Goal: Task Accomplishment & Management: Complete application form

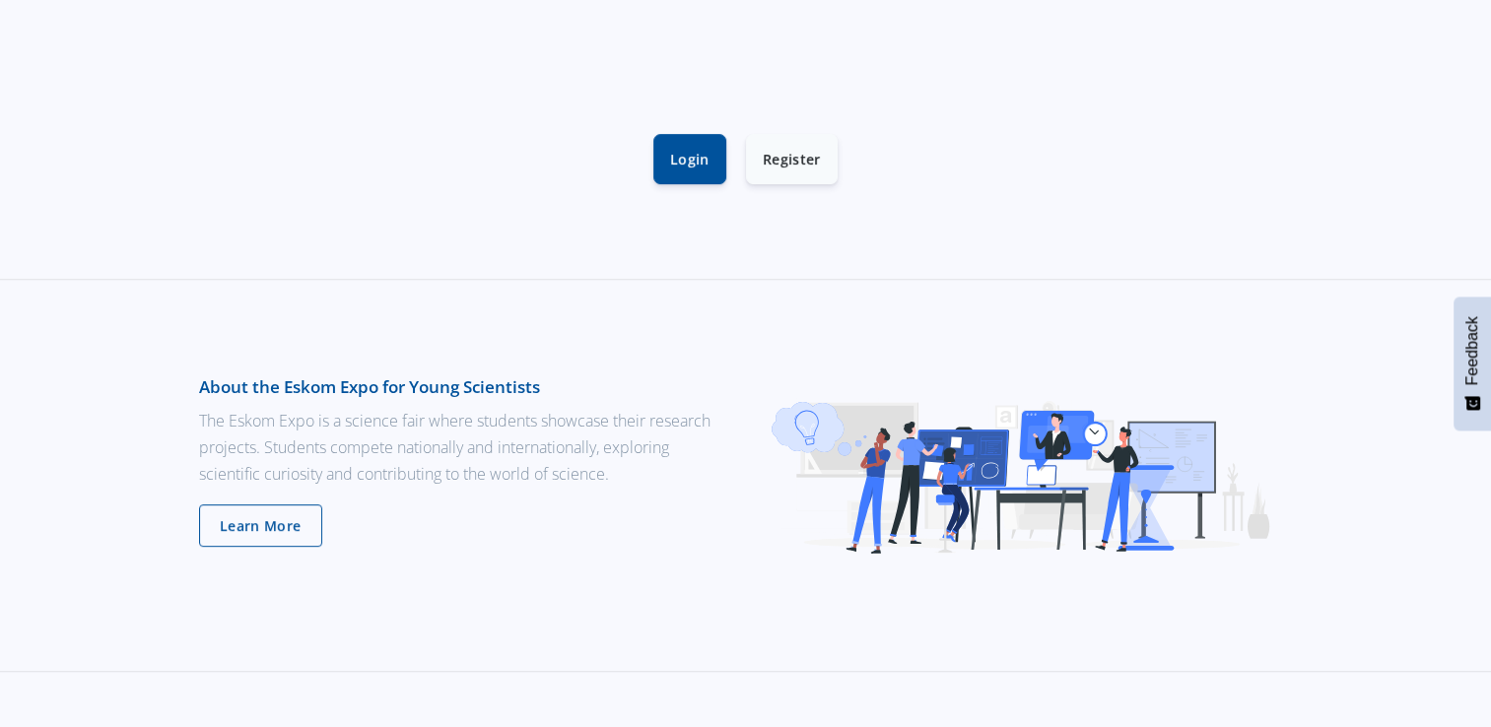
scroll to position [664, 0]
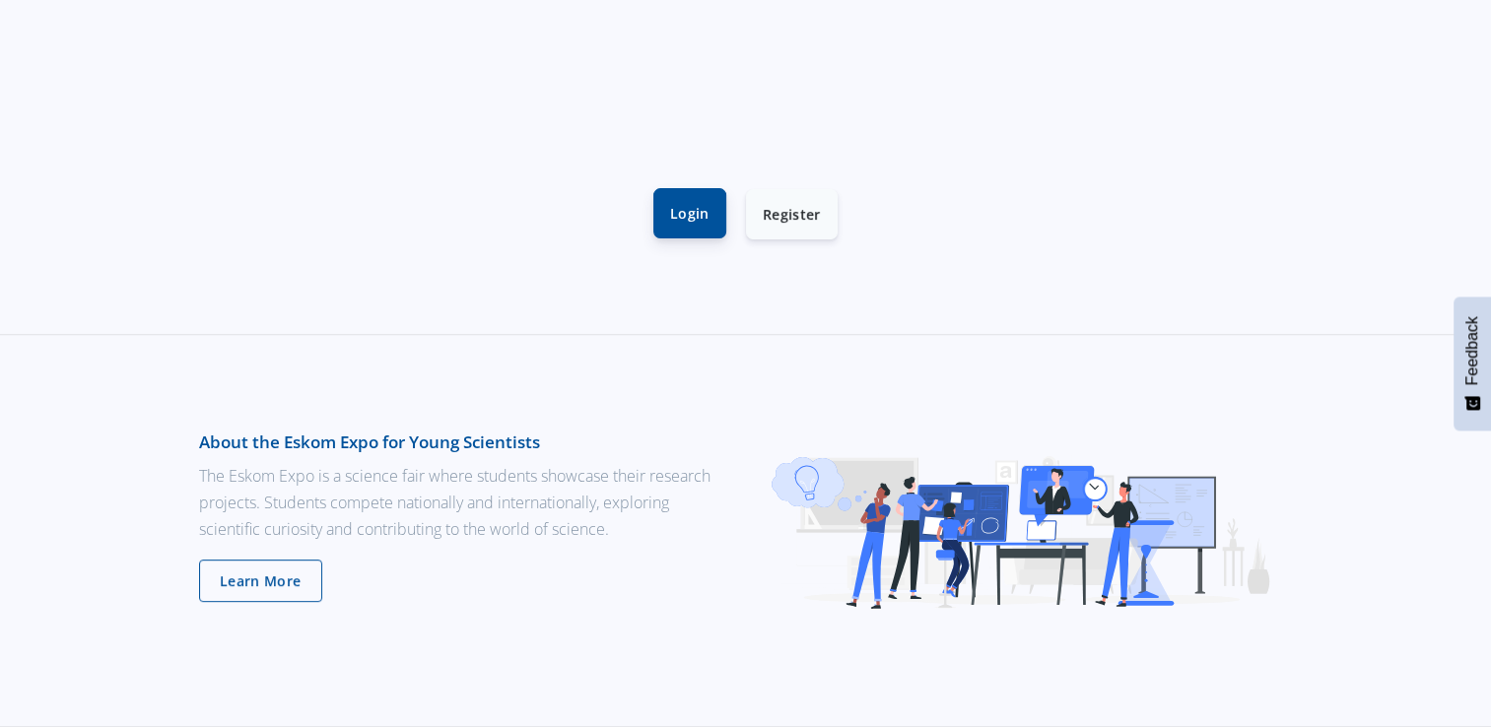
click at [681, 227] on link "Login" at bounding box center [689, 213] width 73 height 50
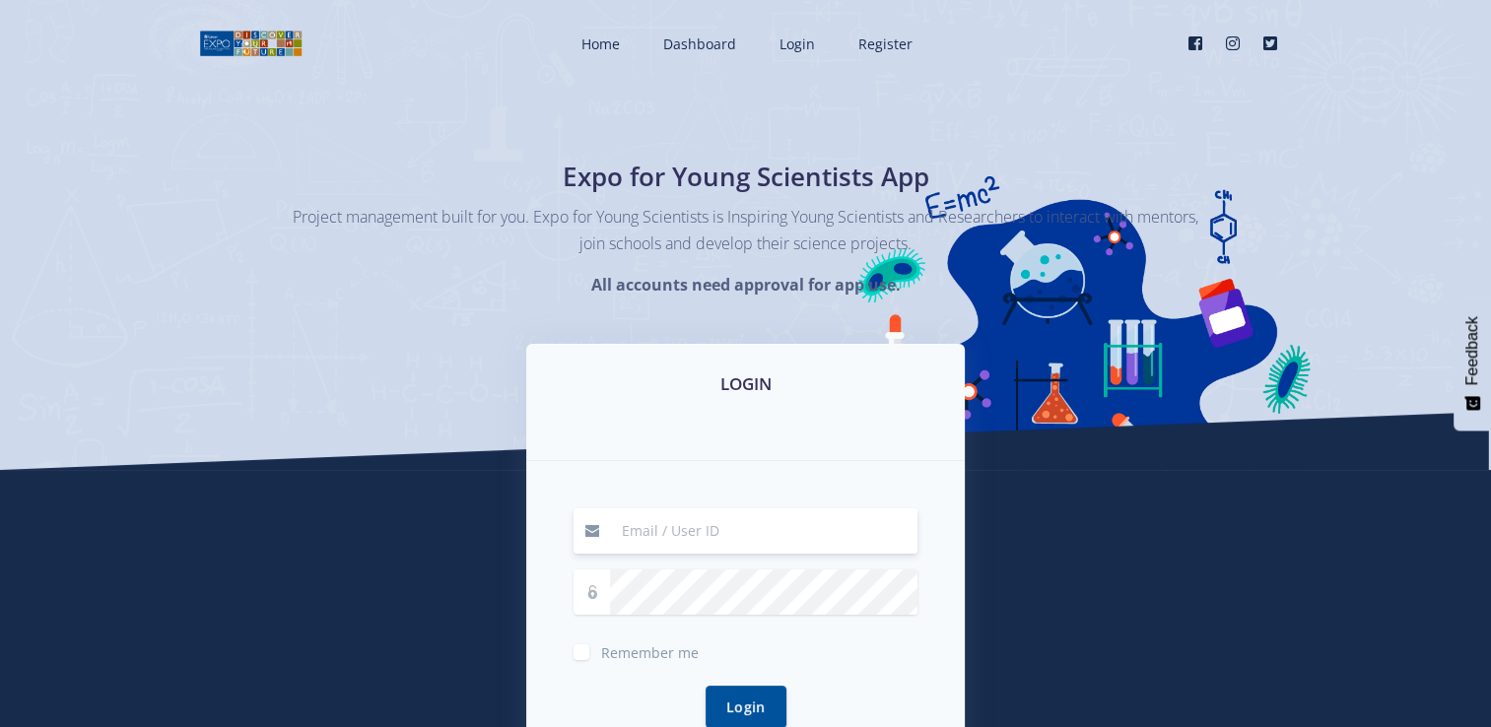
drag, startPoint x: 655, startPoint y: 515, endPoint x: 709, endPoint y: 401, distance: 126.1
click at [709, 401] on div "LOGIN Remember me Login" at bounding box center [745, 571] width 439 height 455
type input "leanonakbinde103@gmail.com"
click at [601, 649] on label "Remember me" at bounding box center [650, 649] width 98 height 16
click at [601, 649] on input "Remember me" at bounding box center [607, 645] width 13 height 13
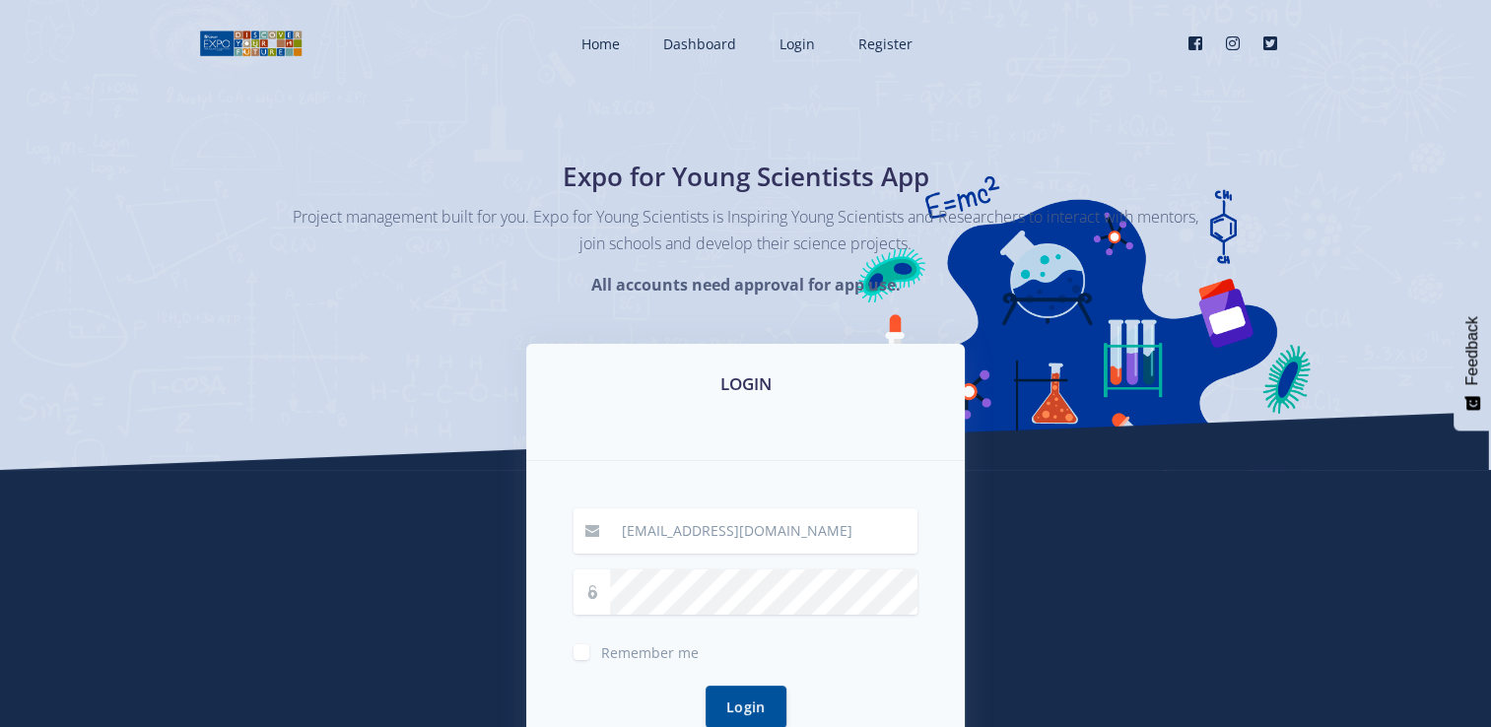
checkbox input "true"
click at [721, 705] on button "Login" at bounding box center [746, 706] width 81 height 42
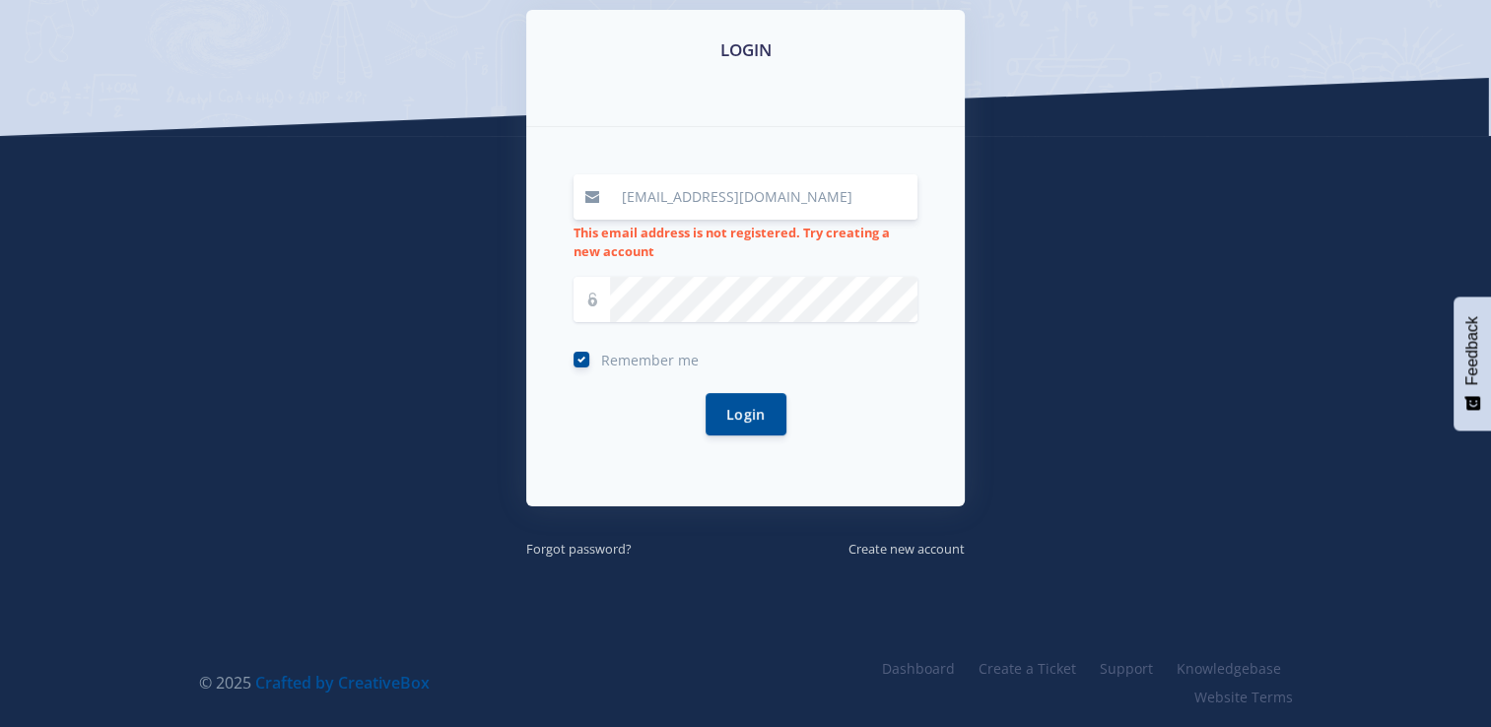
scroll to position [336, 0]
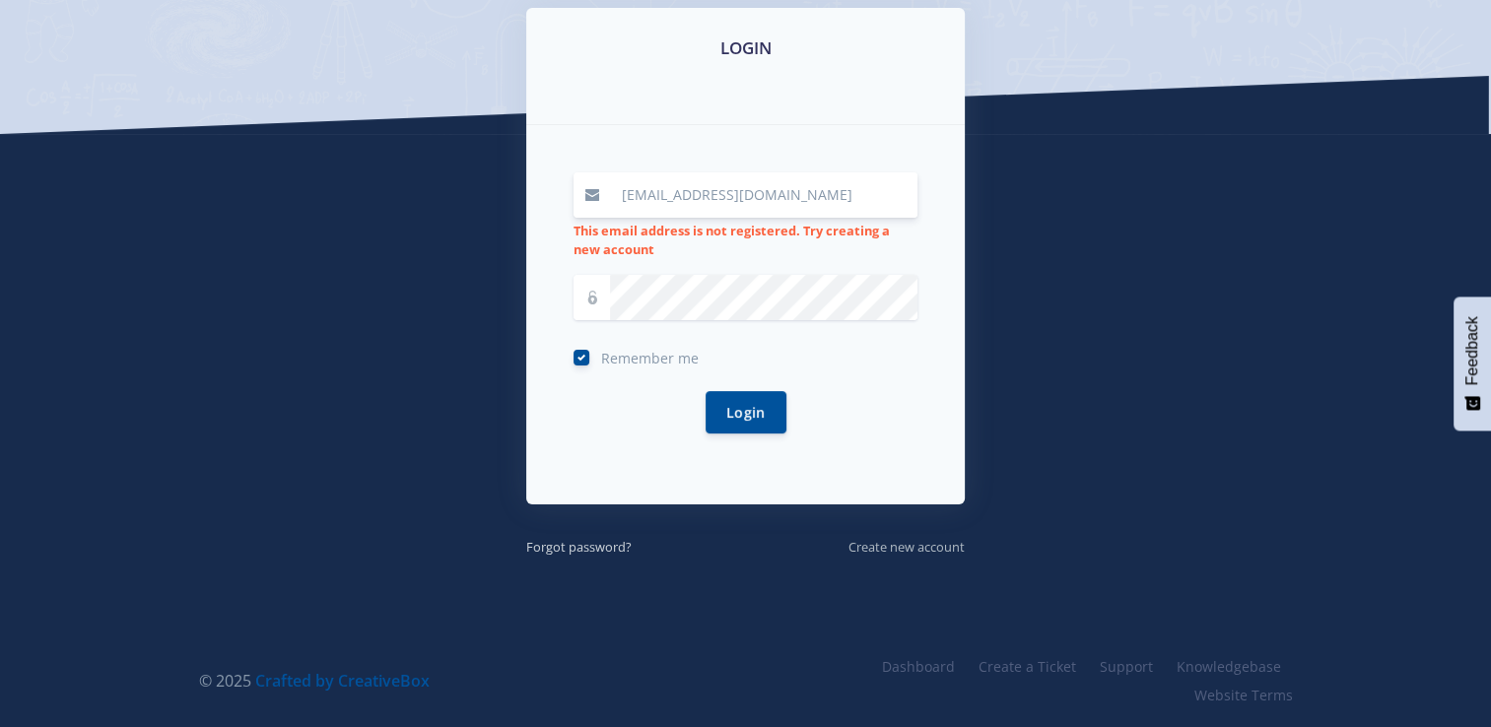
click at [912, 550] on small "Create new account" at bounding box center [907, 547] width 116 height 18
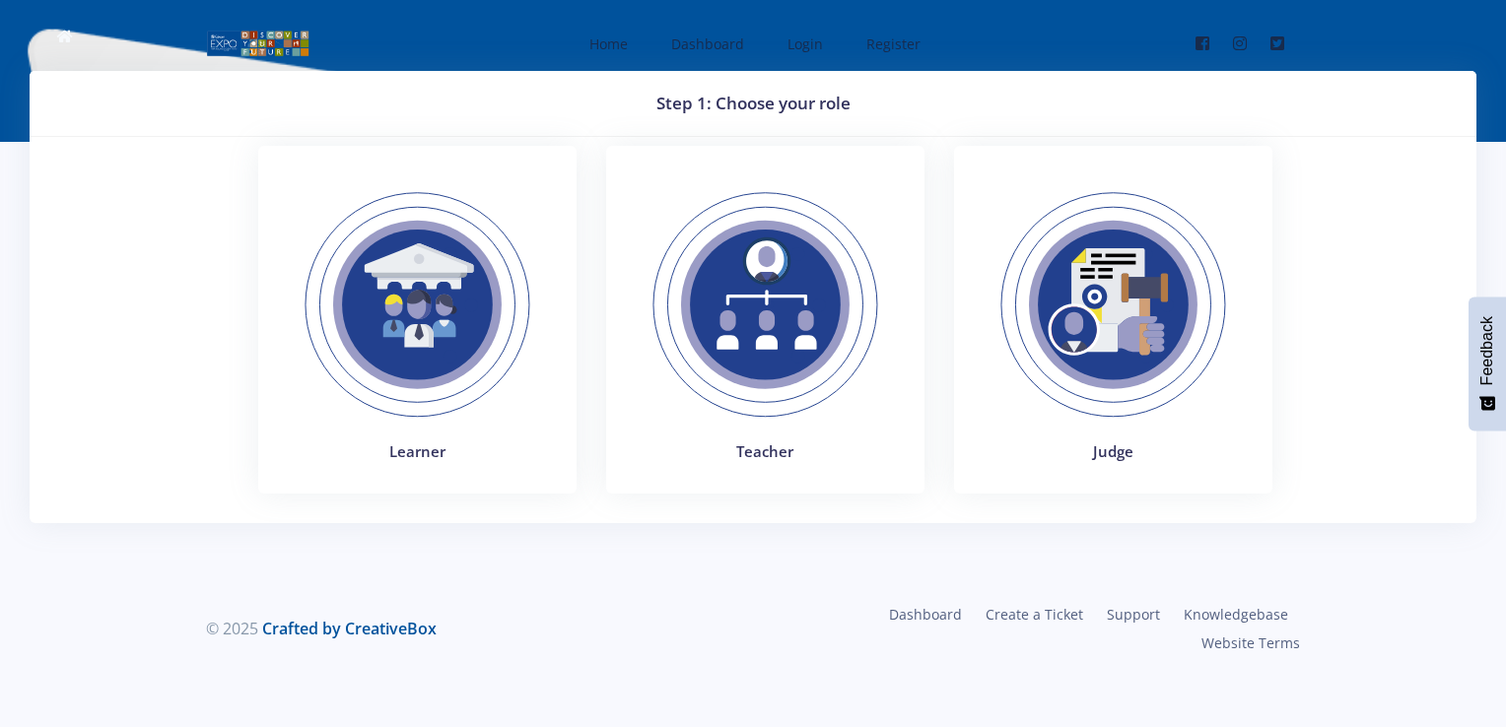
click at [455, 409] on img at bounding box center [417, 305] width 271 height 271
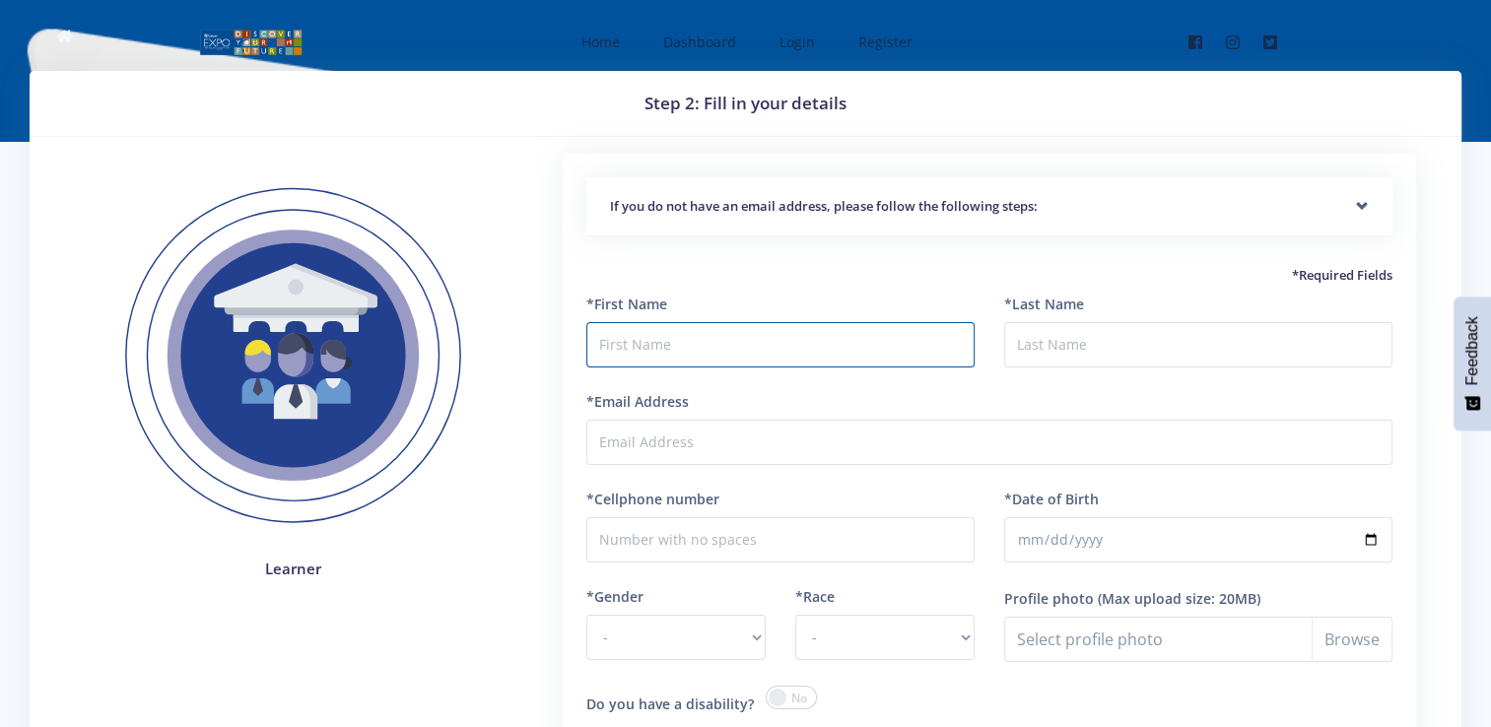
click at [663, 341] on input "text" at bounding box center [780, 344] width 388 height 45
type input "Leano"
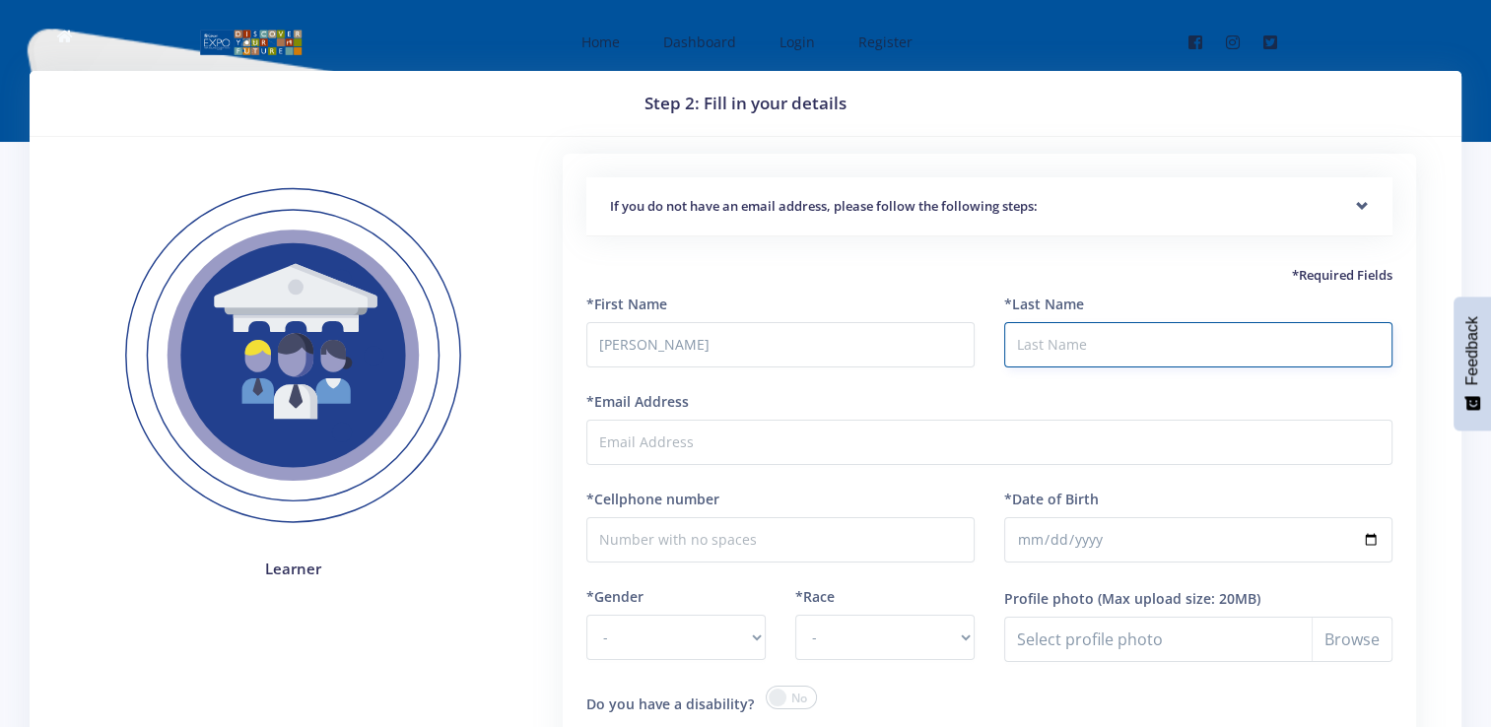
click at [1052, 339] on input "*Last Name" at bounding box center [1198, 344] width 388 height 45
type input "Nkabinde"
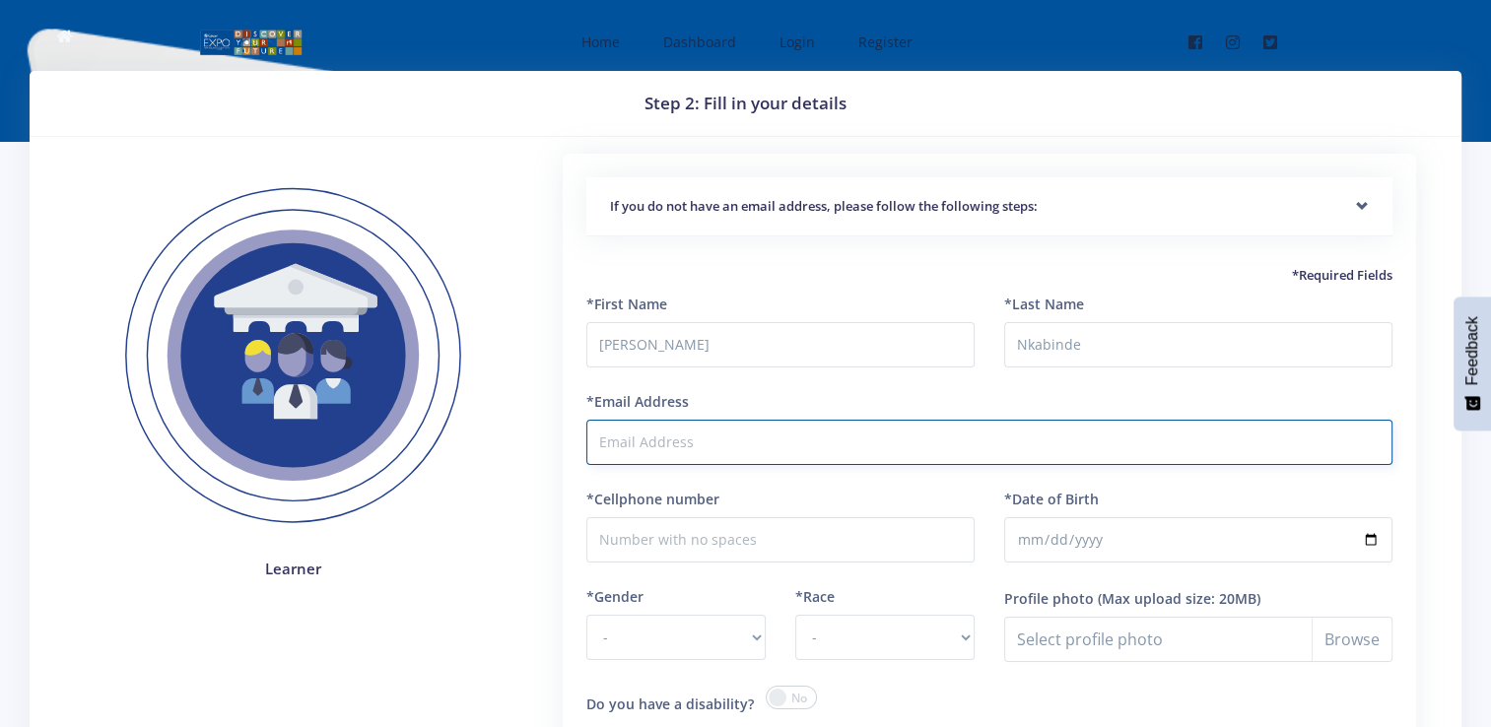
click at [907, 420] on input "*Email Address" at bounding box center [989, 442] width 806 height 45
type input "[EMAIL_ADDRESS][DOMAIN_NAME]"
click at [761, 542] on input "*Cellphone number" at bounding box center [780, 539] width 388 height 45
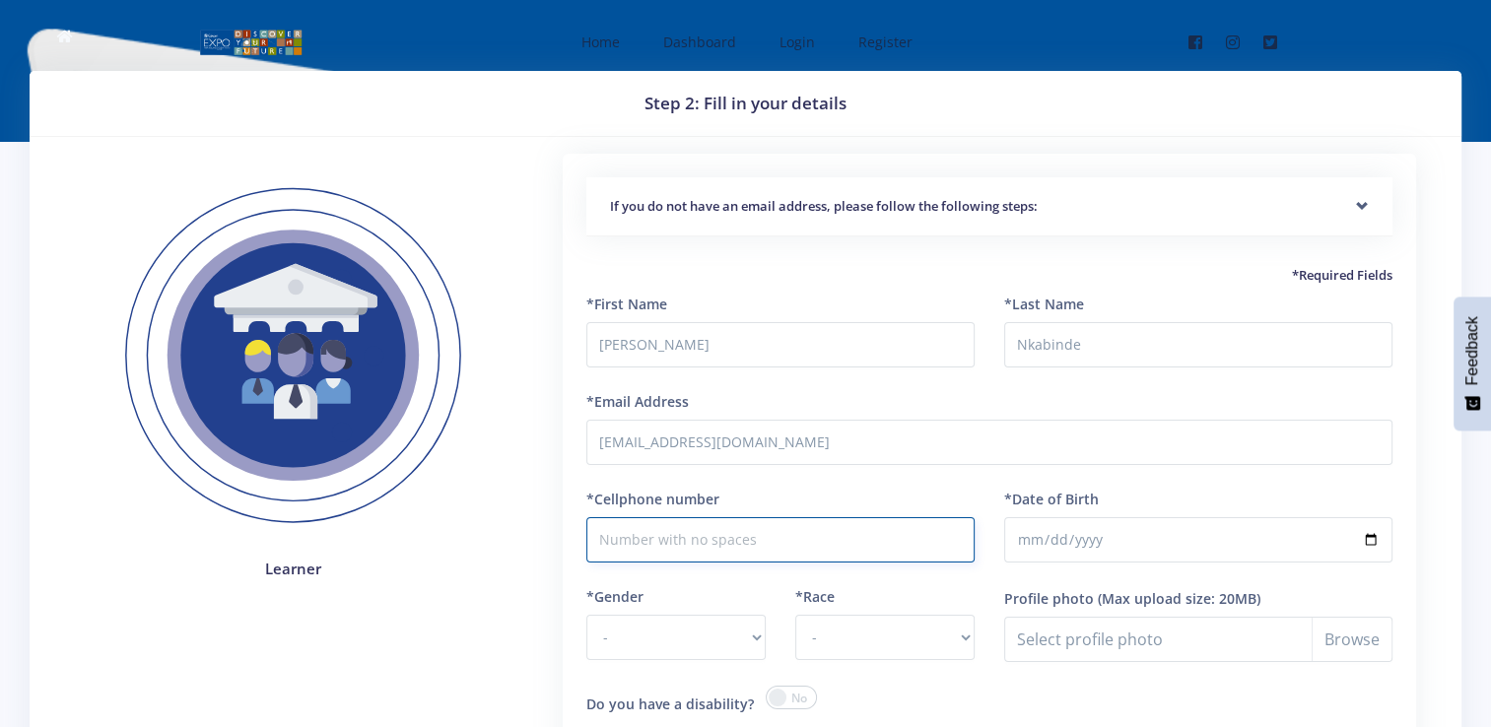
click at [761, 542] on input "*Cellphone number" at bounding box center [780, 539] width 388 height 45
type input "0686606917"
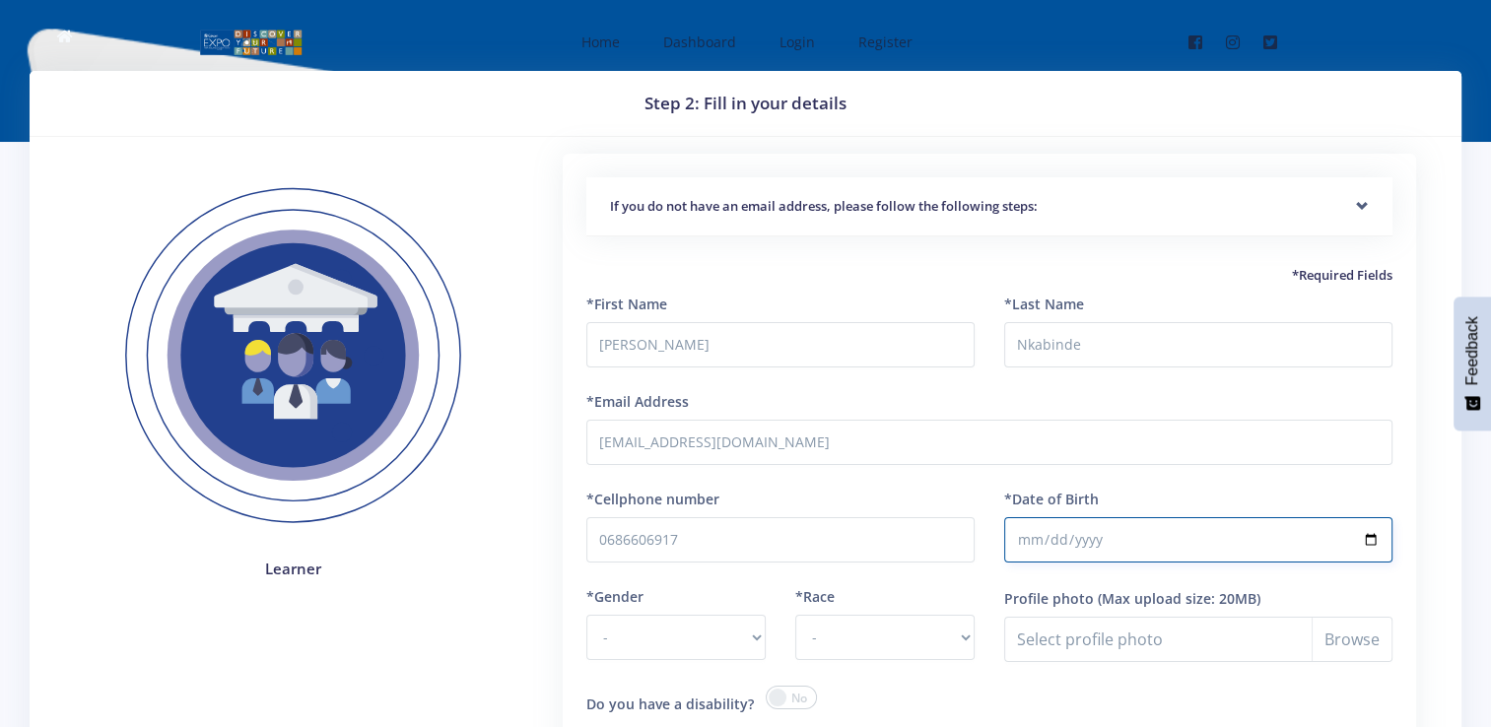
click at [1370, 534] on input "*Date of Birth" at bounding box center [1198, 539] width 388 height 45
type input "2013-11-03"
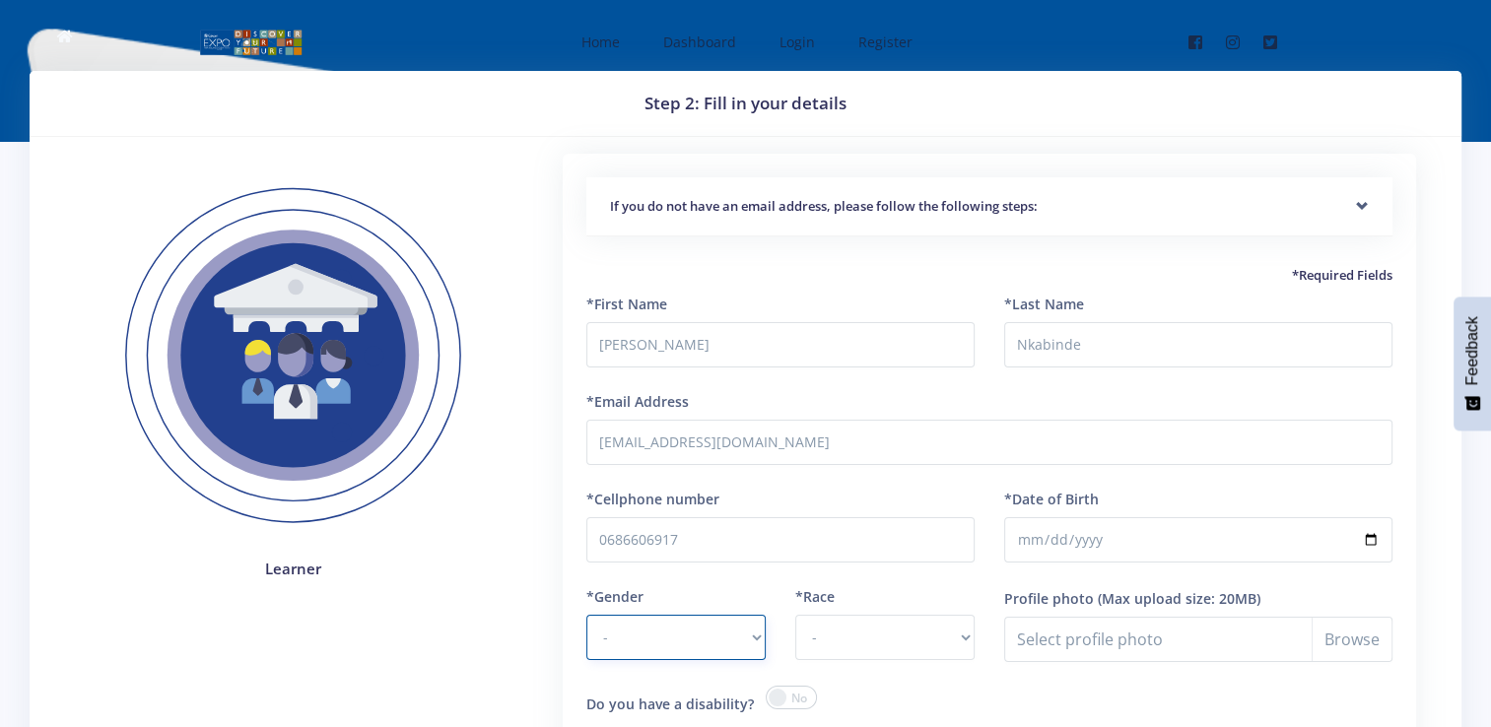
click at [662, 635] on select "- Male Female" at bounding box center [675, 637] width 179 height 45
select select "F"
click at [586, 615] on select "- Male Female" at bounding box center [675, 637] width 179 height 45
click at [956, 631] on select "- African Asian Coloured Indian White Other" at bounding box center [884, 637] width 179 height 45
select select "African"
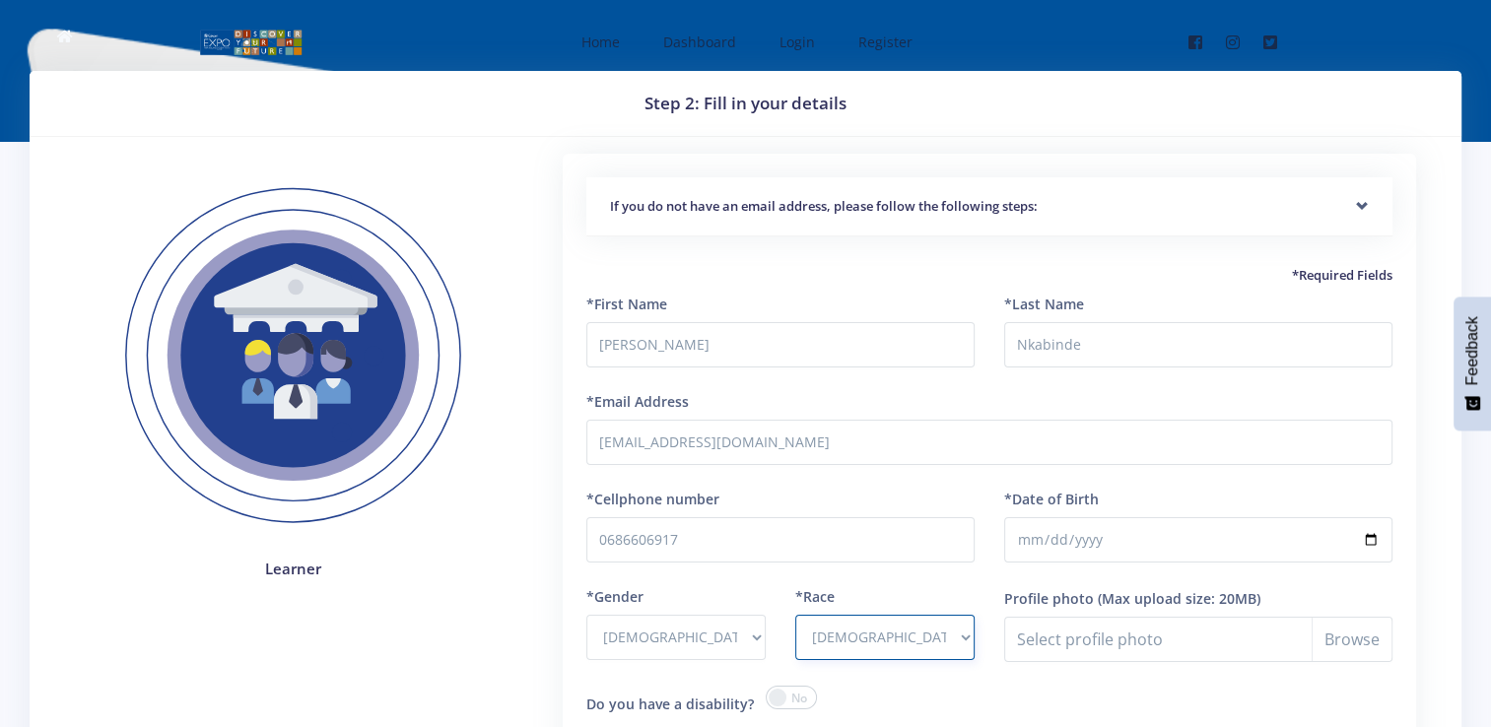
click at [795, 615] on select "- African Asian Coloured Indian White Other" at bounding box center [884, 637] width 179 height 45
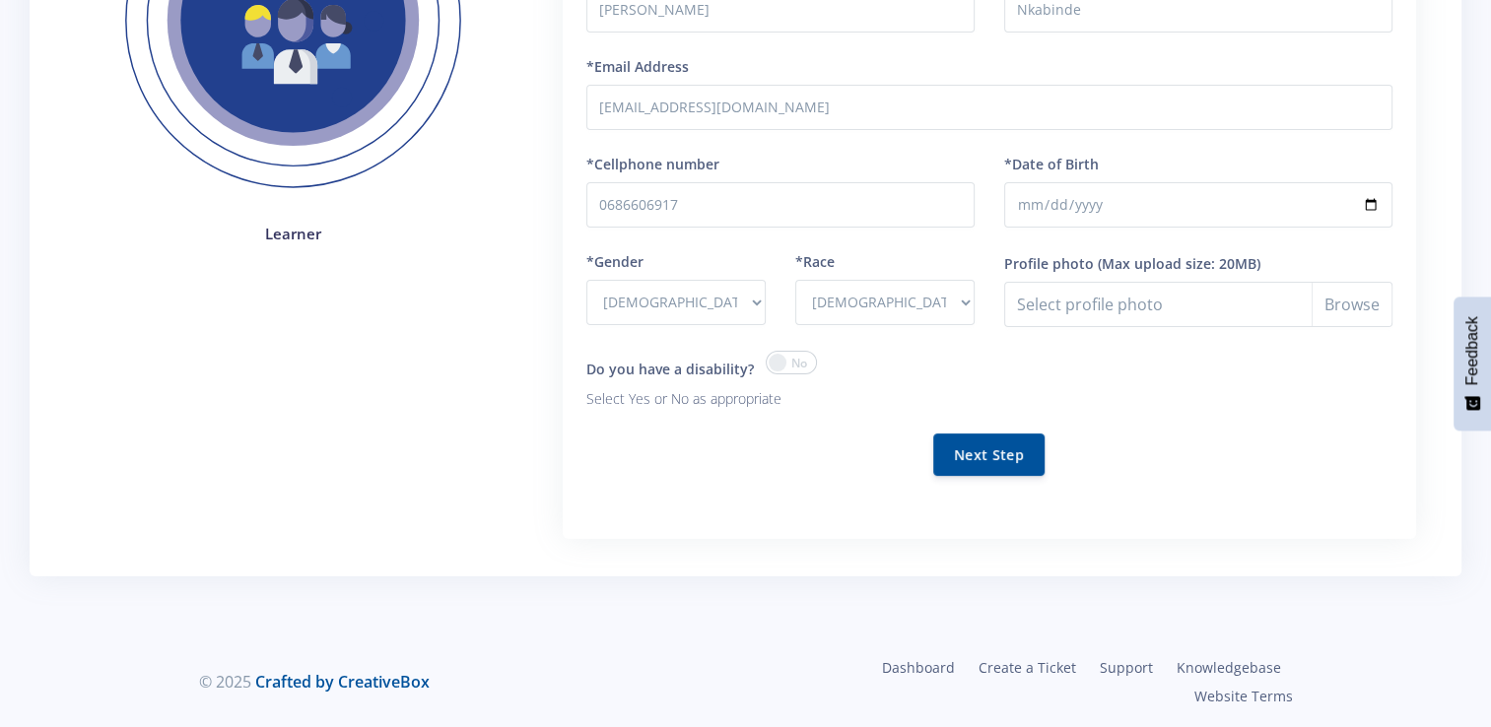
click at [775, 346] on div "*Gender - Male Female" at bounding box center [676, 301] width 209 height 100
click at [782, 368] on span at bounding box center [791, 363] width 51 height 24
click at [0, 0] on input "checkbox" at bounding box center [0, 0] width 0 height 0
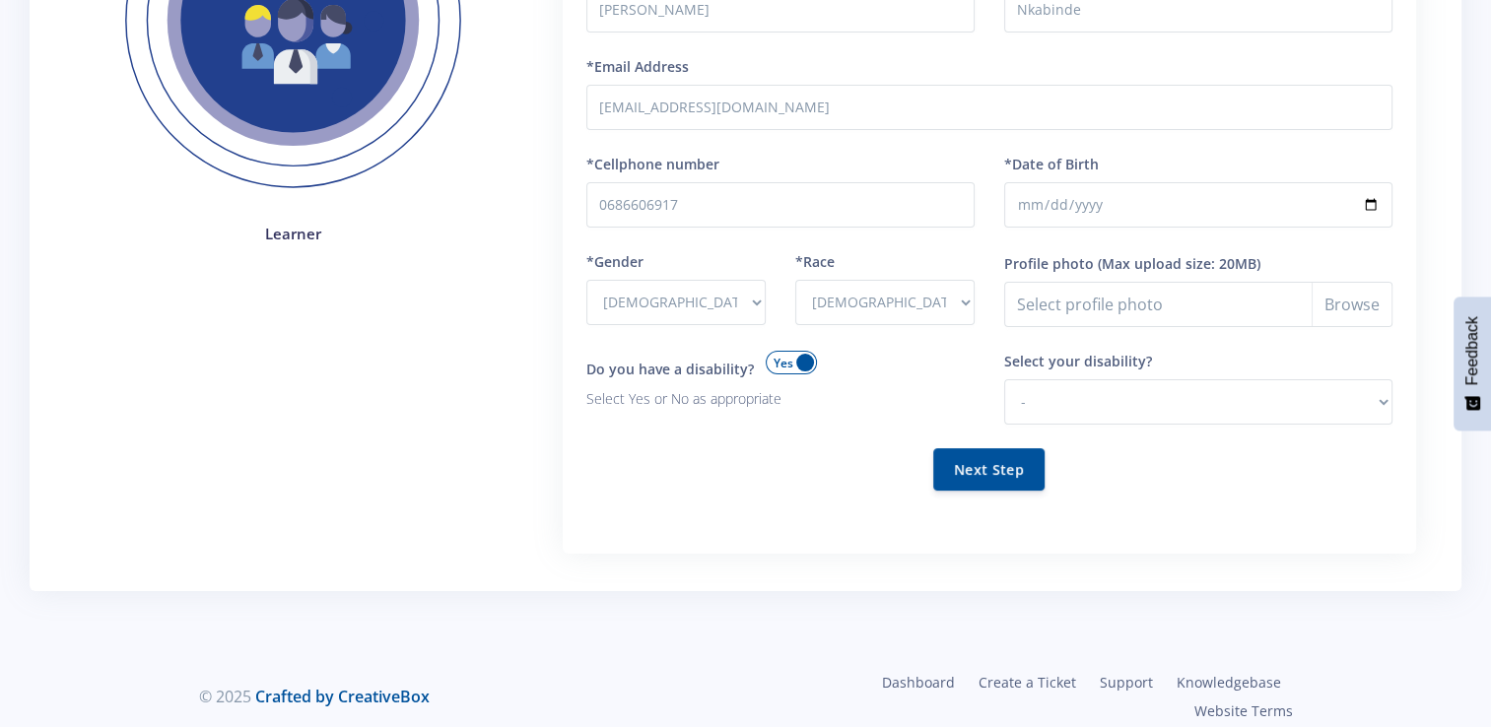
click at [798, 360] on span at bounding box center [791, 363] width 51 height 24
click at [0, 0] on input "checkbox" at bounding box center [0, 0] width 0 height 0
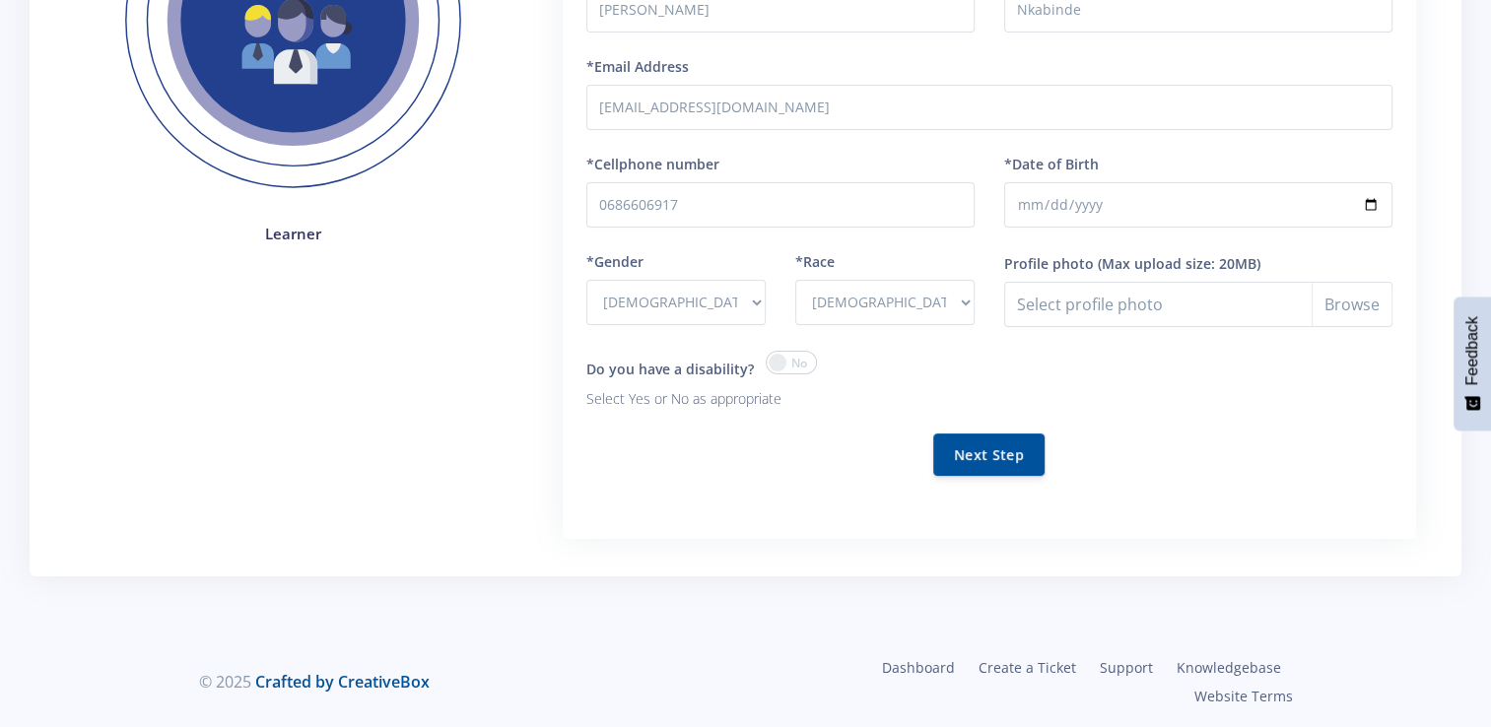
click at [774, 359] on span at bounding box center [791, 363] width 51 height 24
click at [0, 0] on input "checkbox" at bounding box center [0, 0] width 0 height 0
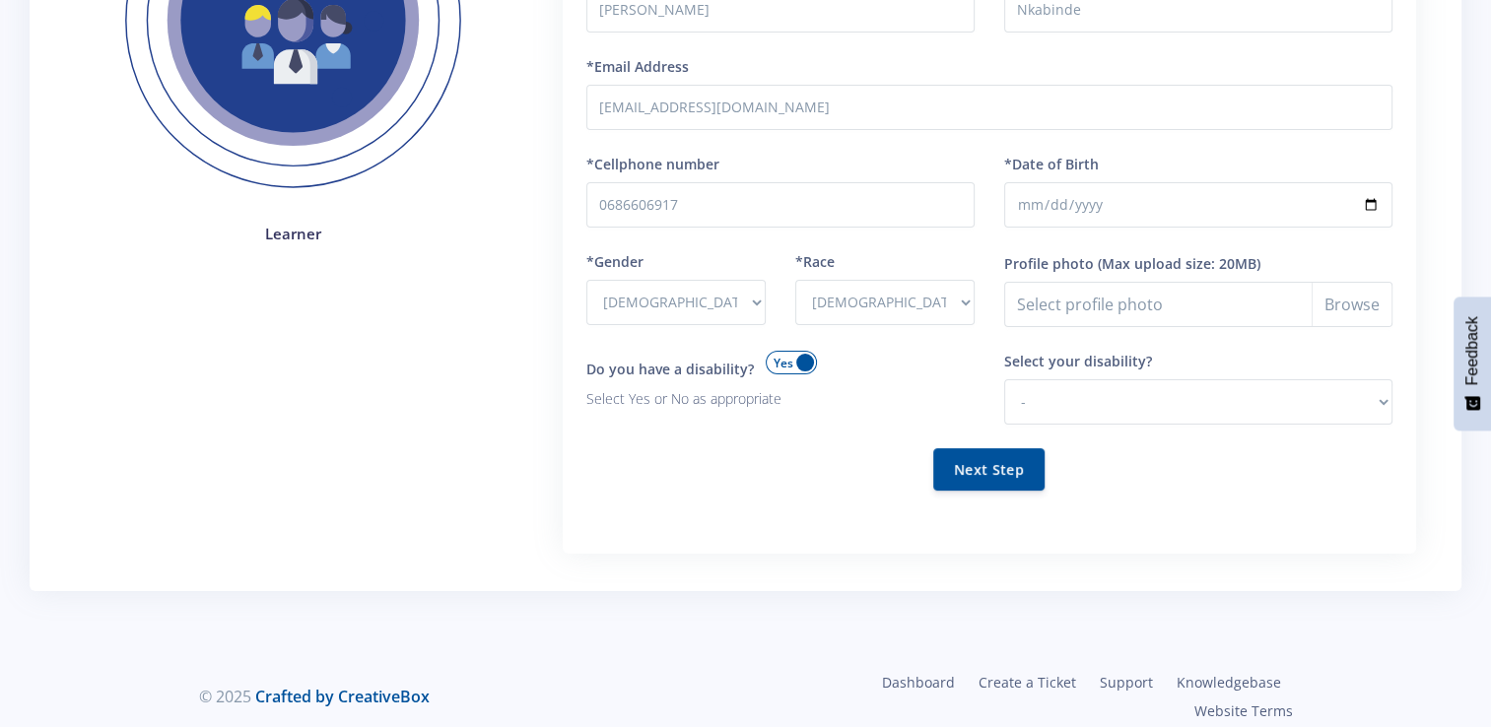
click at [774, 359] on span at bounding box center [791, 363] width 51 height 24
click at [0, 0] on input "checkbox" at bounding box center [0, 0] width 0 height 0
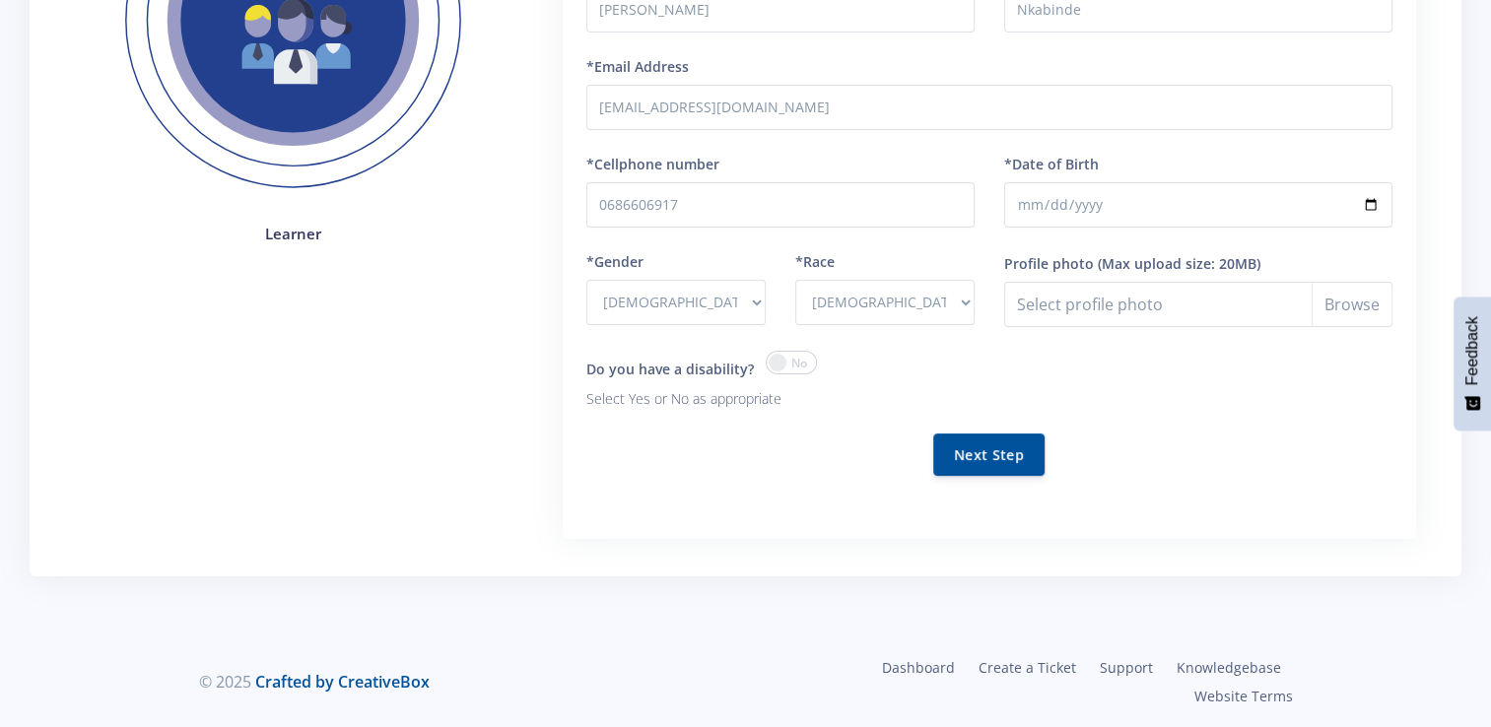
click at [981, 475] on form "*First Name Leano *Last Name Nkabinde *Email Address leanonkabinde103@gmail.com…" at bounding box center [989, 230] width 806 height 542
click at [976, 451] on button "Next Step" at bounding box center [988, 454] width 111 height 42
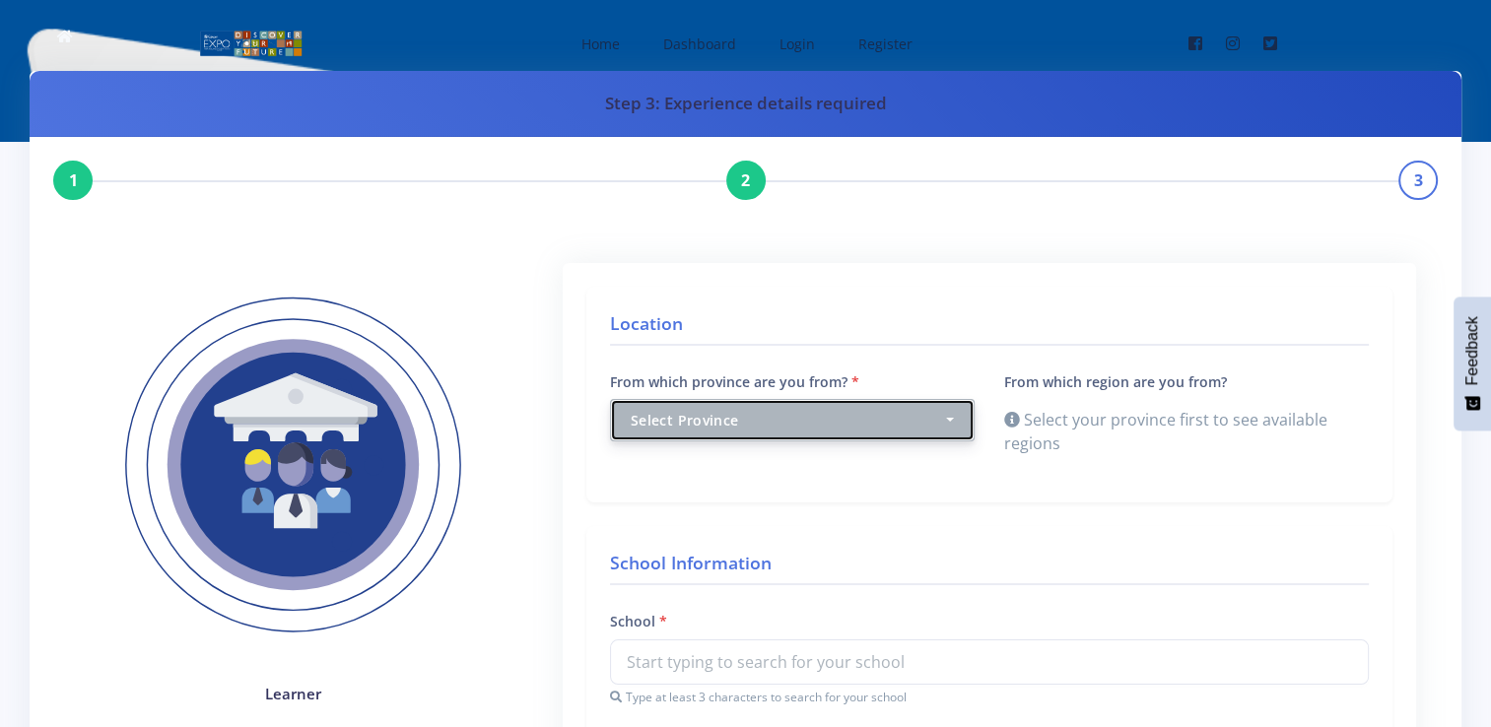
click at [816, 414] on div "Select Province" at bounding box center [786, 420] width 311 height 21
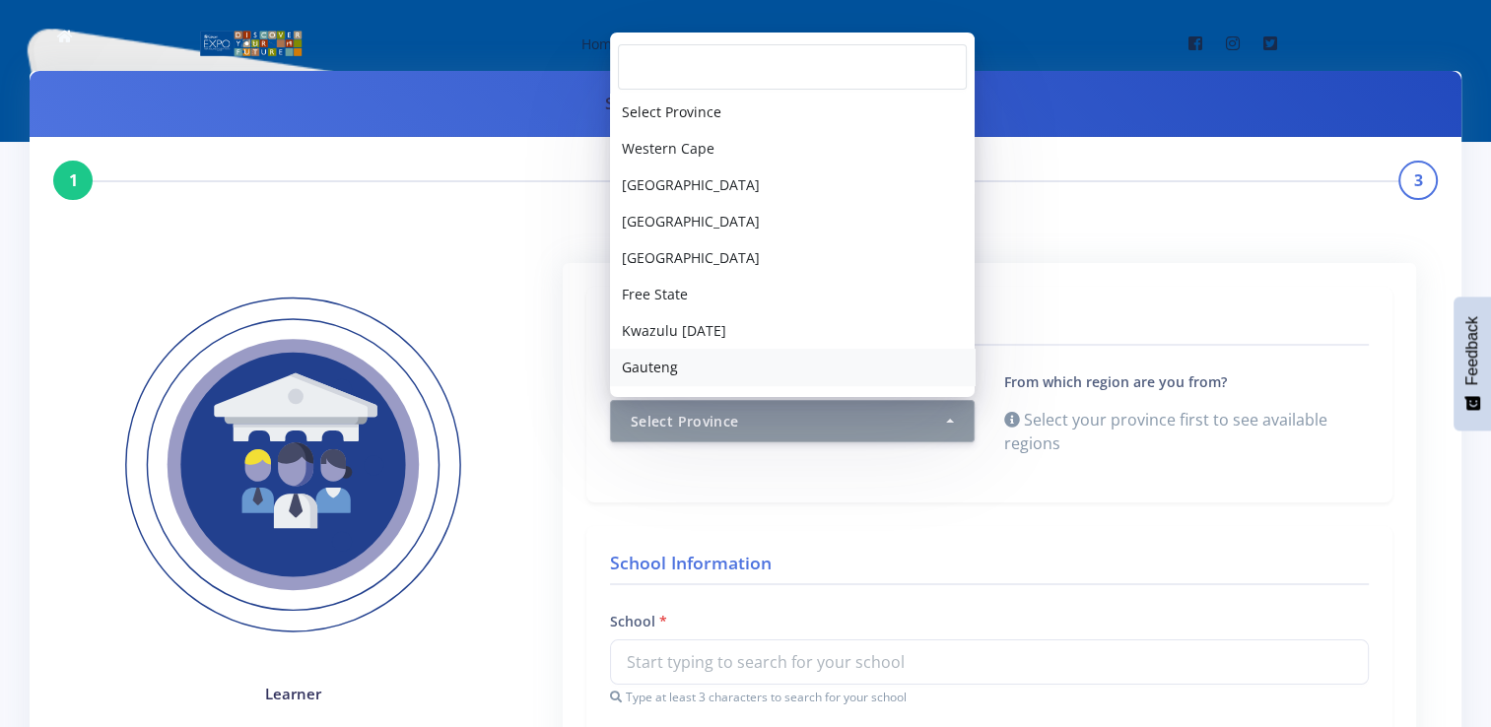
click at [717, 382] on link "Gauteng" at bounding box center [792, 367] width 365 height 36
select select "7"
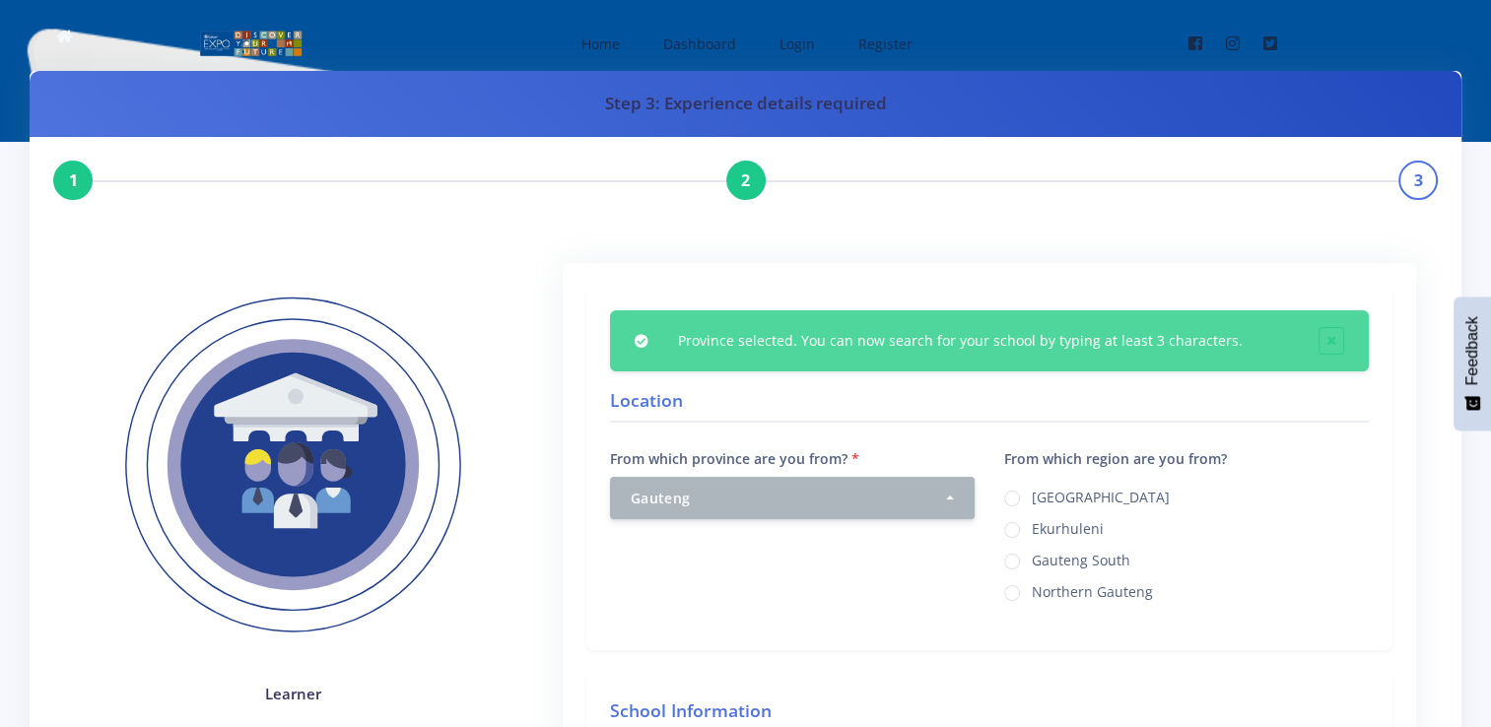
drag, startPoint x: 717, startPoint y: 382, endPoint x: 1034, endPoint y: 489, distance: 334.7
click at [1034, 489] on div "From which province are you from? Select Province Western Cape Eastern Cape Nor…" at bounding box center [989, 536] width 788 height 180
drag, startPoint x: 1034, startPoint y: 489, endPoint x: 1258, endPoint y: 497, distance: 223.9
click at [1258, 497] on div "Johannesburg" at bounding box center [1186, 497] width 365 height 24
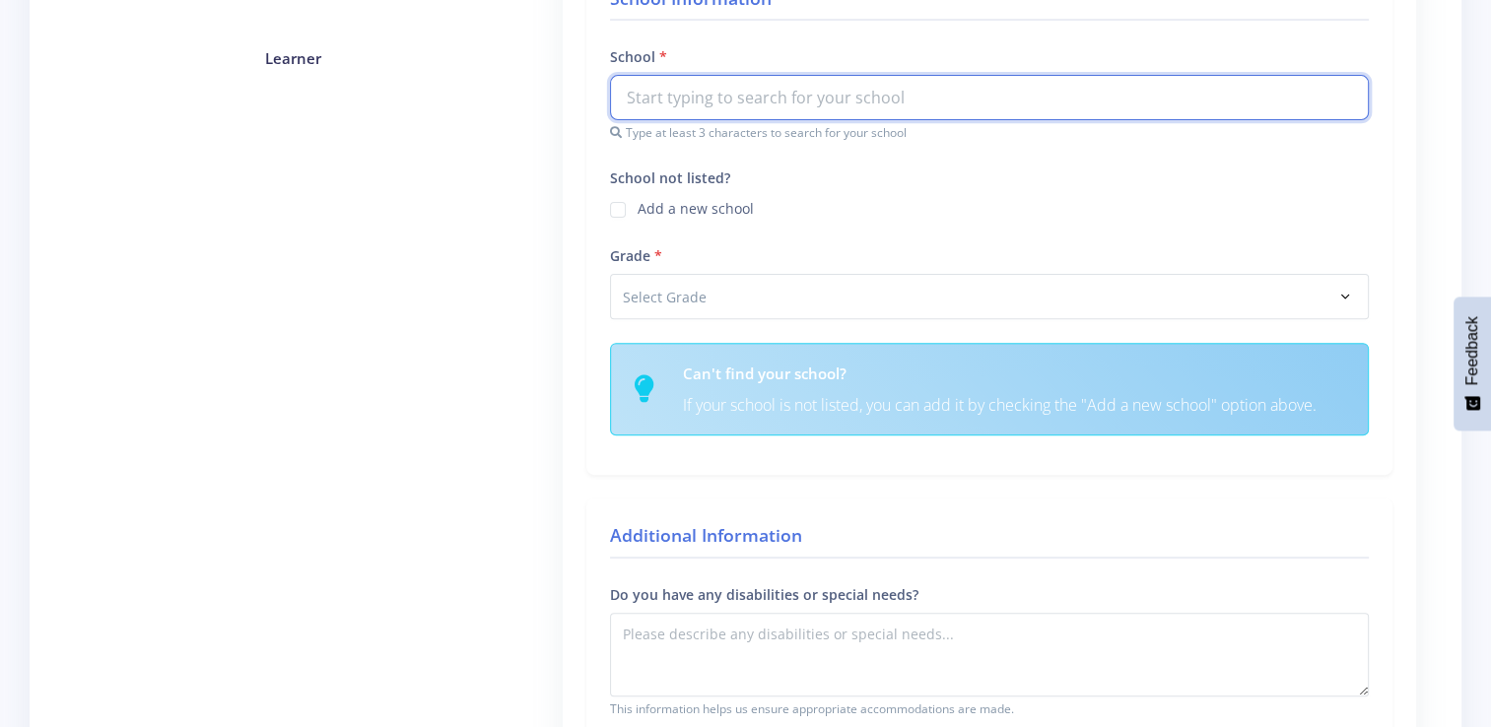
click at [907, 87] on input "text" at bounding box center [989, 97] width 759 height 45
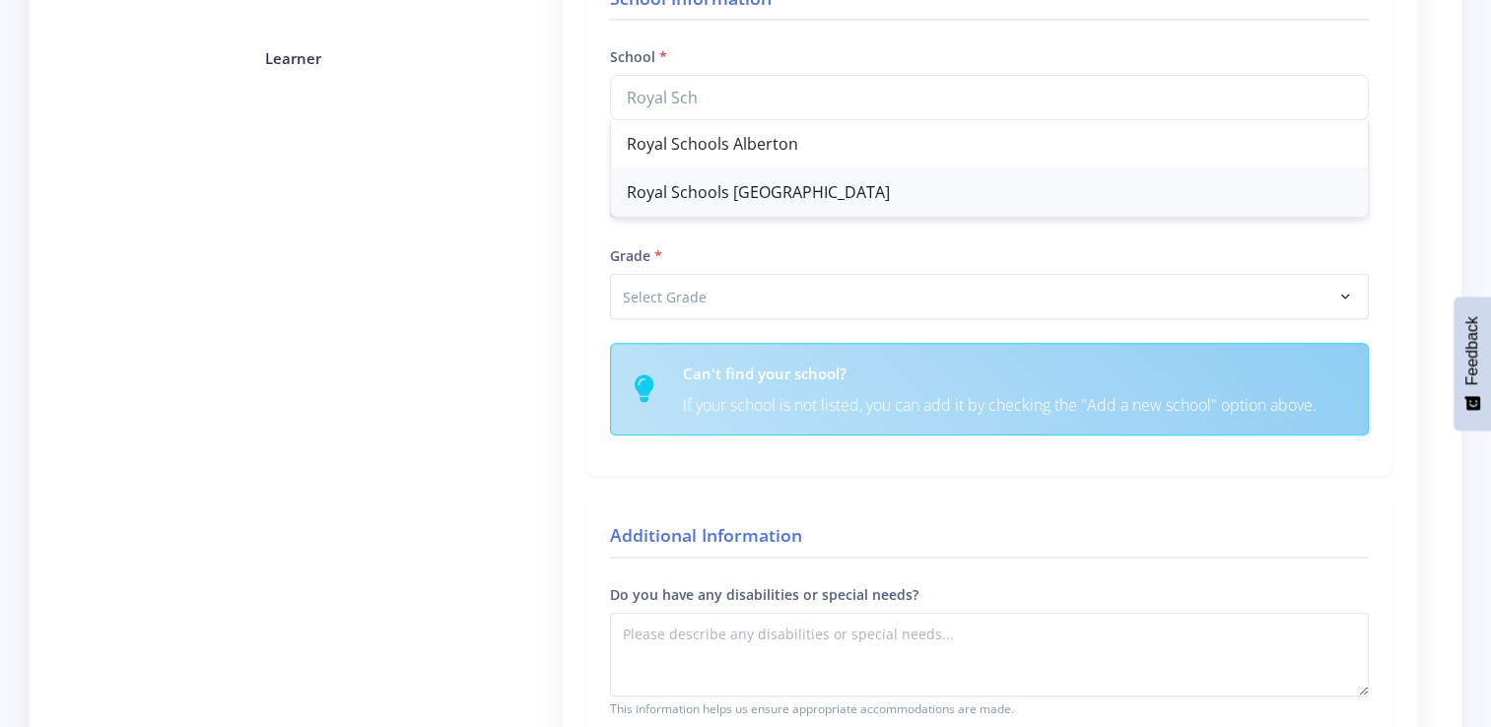
click at [974, 189] on div "Royal Schools Sky City" at bounding box center [989, 193] width 757 height 48
type input "Royal Schools Sky City"
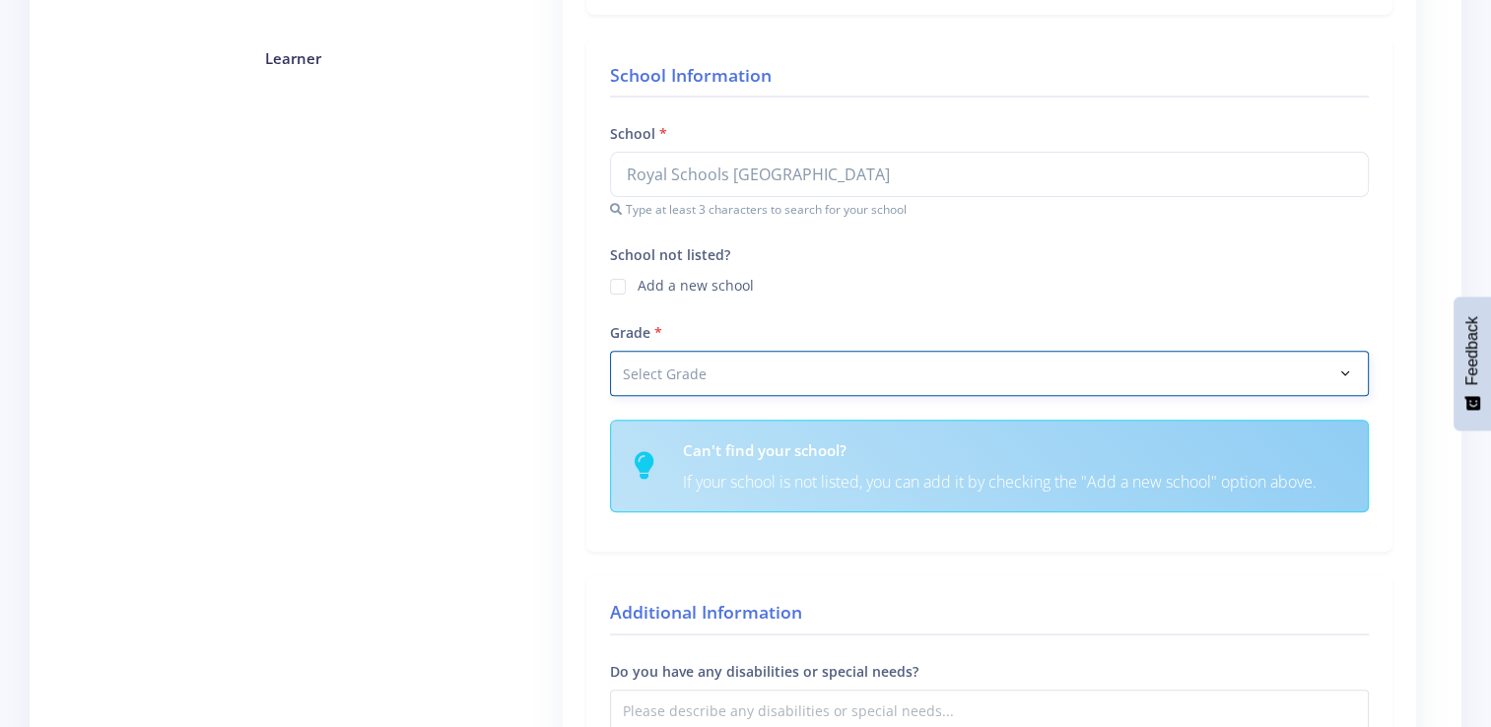
click at [894, 368] on select "Select Grade Grade 4 Grade 5 Grade 6 Grade 7" at bounding box center [989, 373] width 759 height 45
select select "Grade 6"
click at [610, 351] on select "Select Grade Grade 4 Grade 5 Grade 6 Grade 7" at bounding box center [989, 373] width 759 height 45
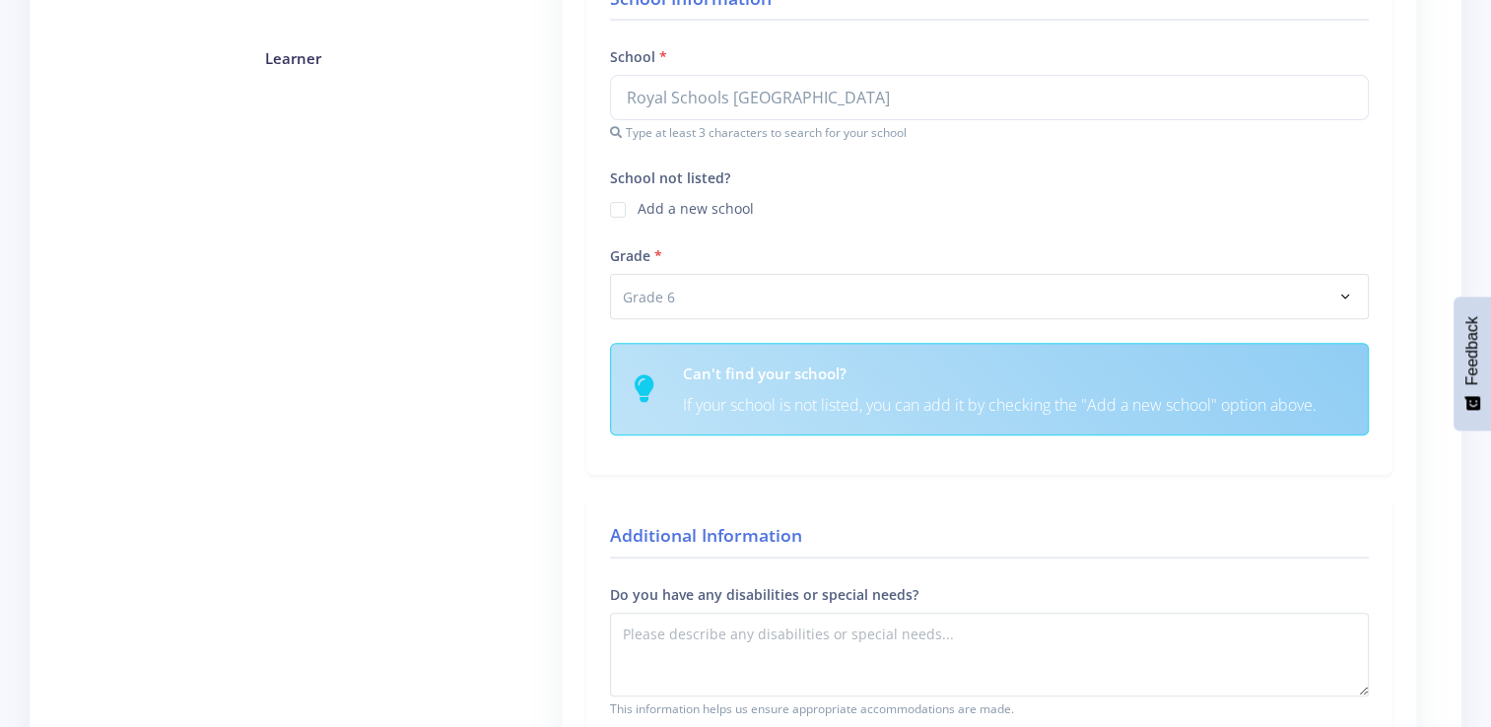
click at [1314, 392] on p "If your school is not listed, you can add it by checking the "Add a new school"…" at bounding box center [1013, 405] width 661 height 27
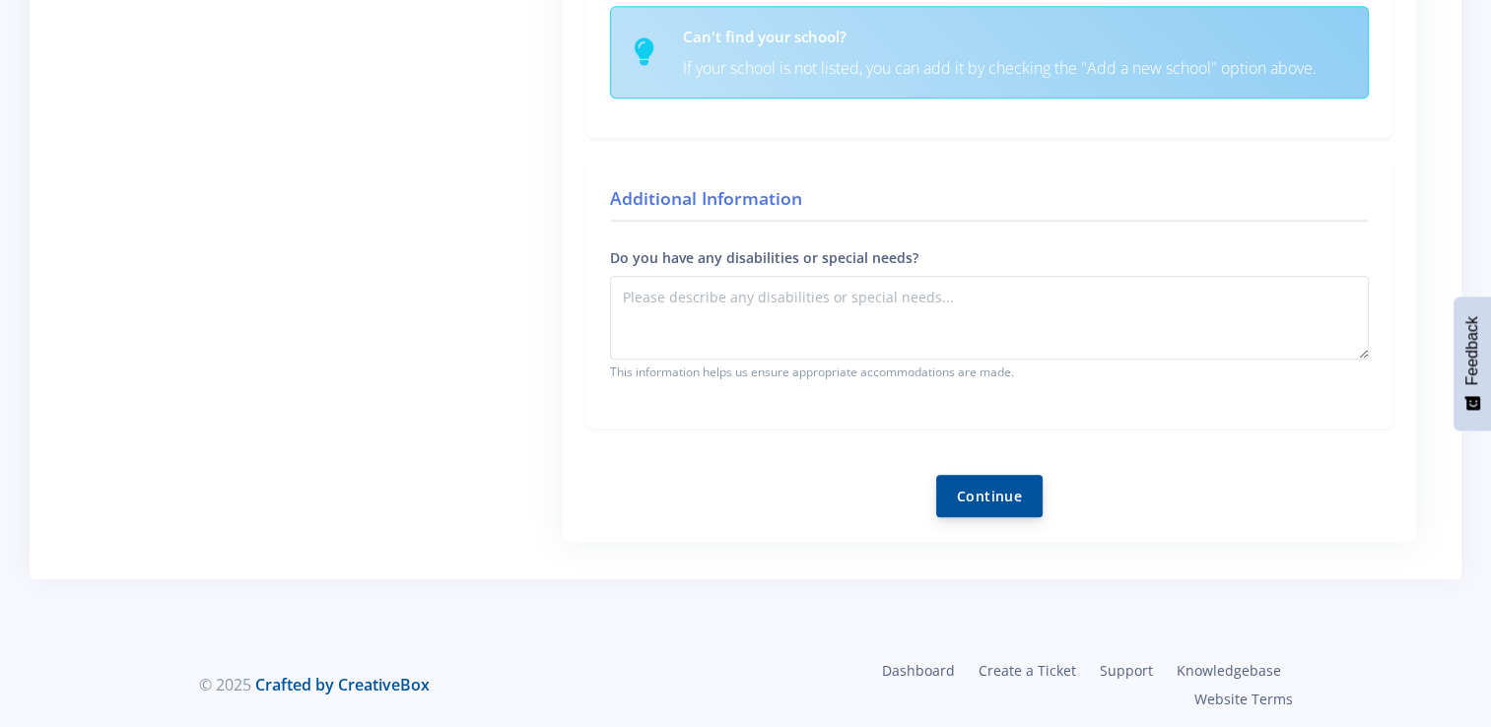
click at [970, 500] on button "Continue" at bounding box center [989, 496] width 106 height 42
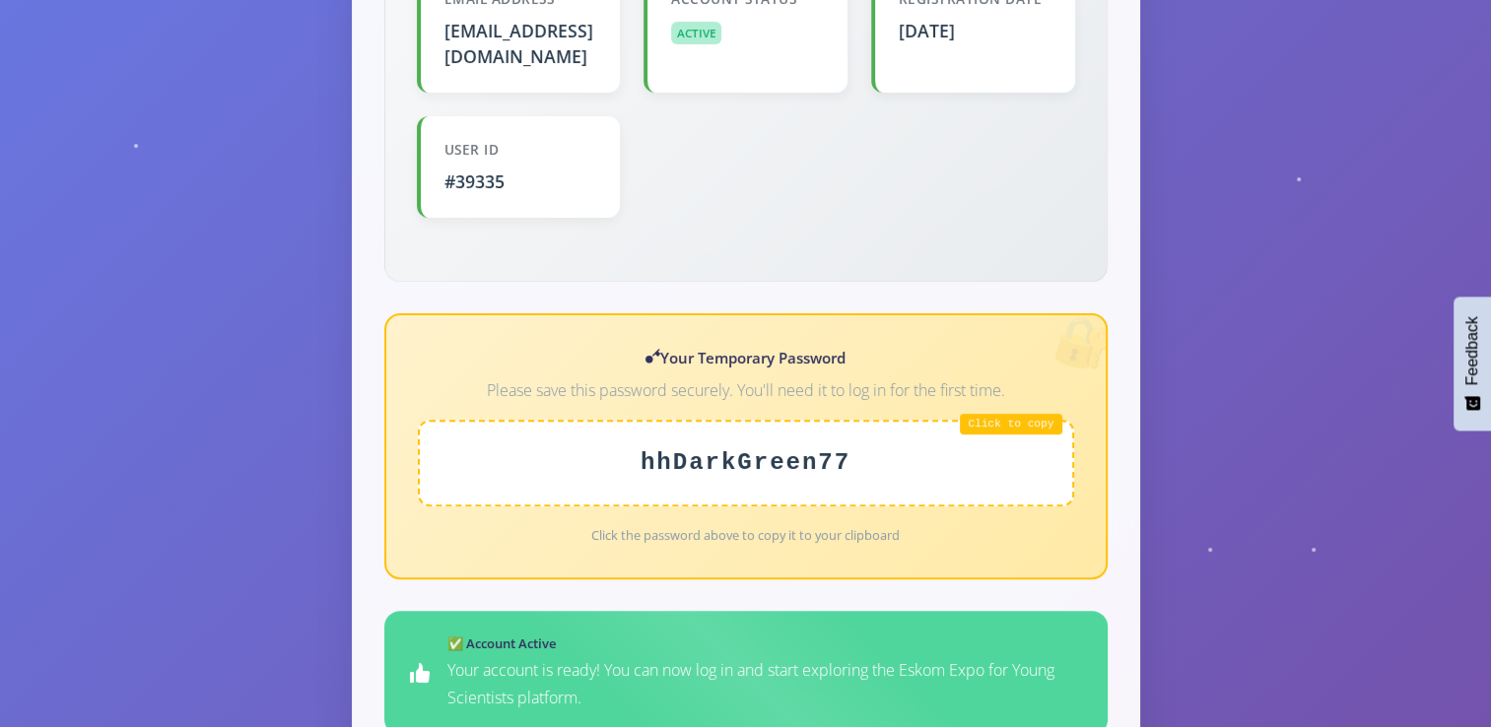
scroll to position [1207, 0]
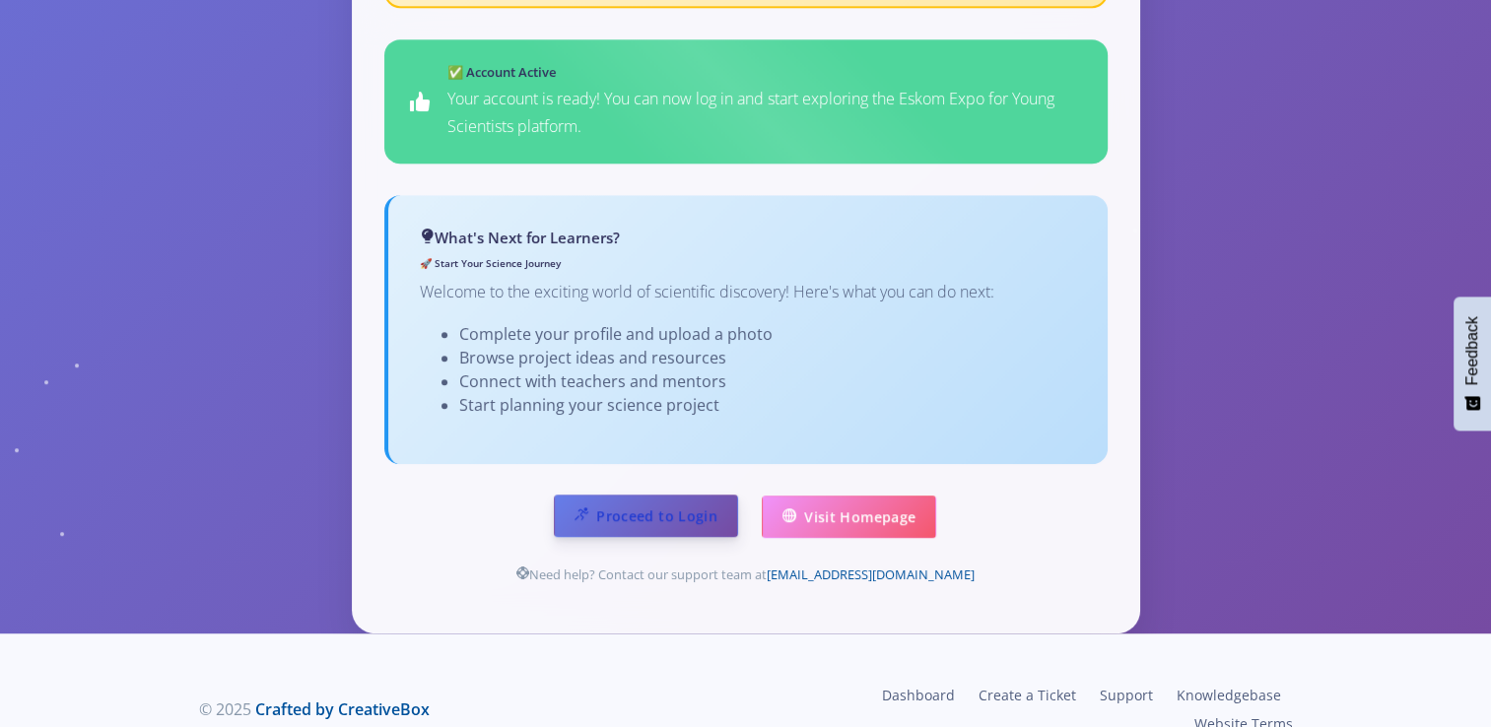
click at [694, 497] on link "Proceed to Login" at bounding box center [646, 516] width 184 height 42
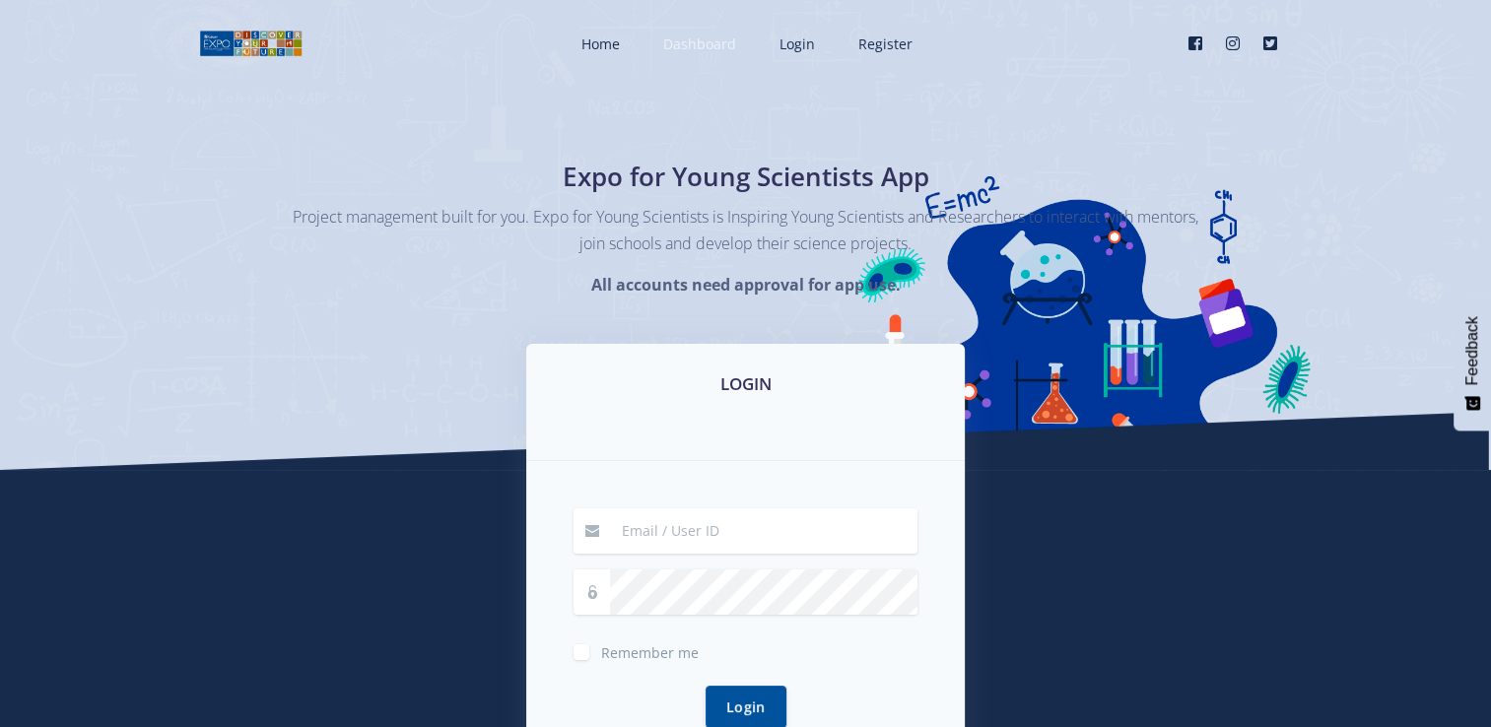
click at [691, 40] on span "Dashboard" at bounding box center [699, 43] width 73 height 19
click at [698, 39] on span "Dashboard" at bounding box center [699, 43] width 73 height 19
click at [792, 26] on link "Login" at bounding box center [795, 44] width 71 height 52
click at [827, 53] on link "Login" at bounding box center [795, 44] width 71 height 52
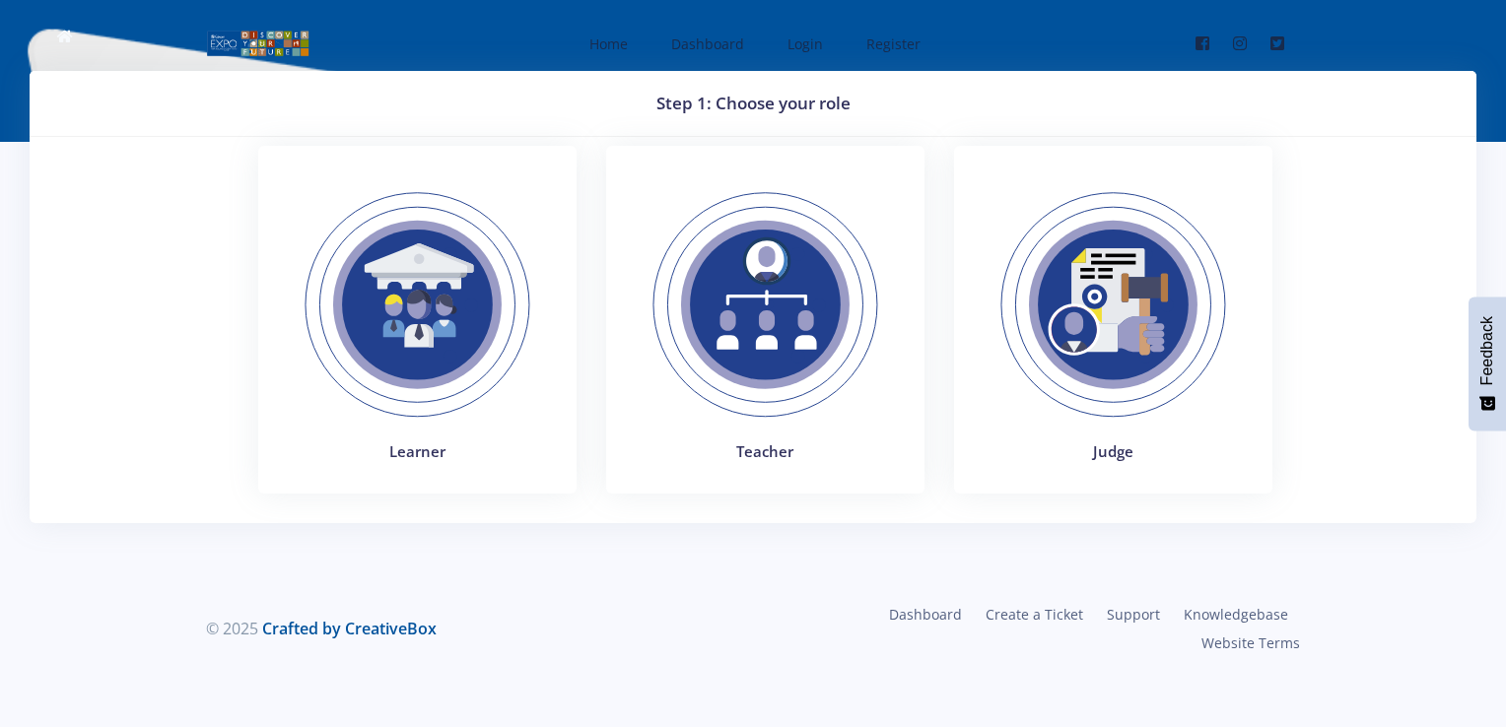
click at [497, 258] on img at bounding box center [417, 305] width 271 height 271
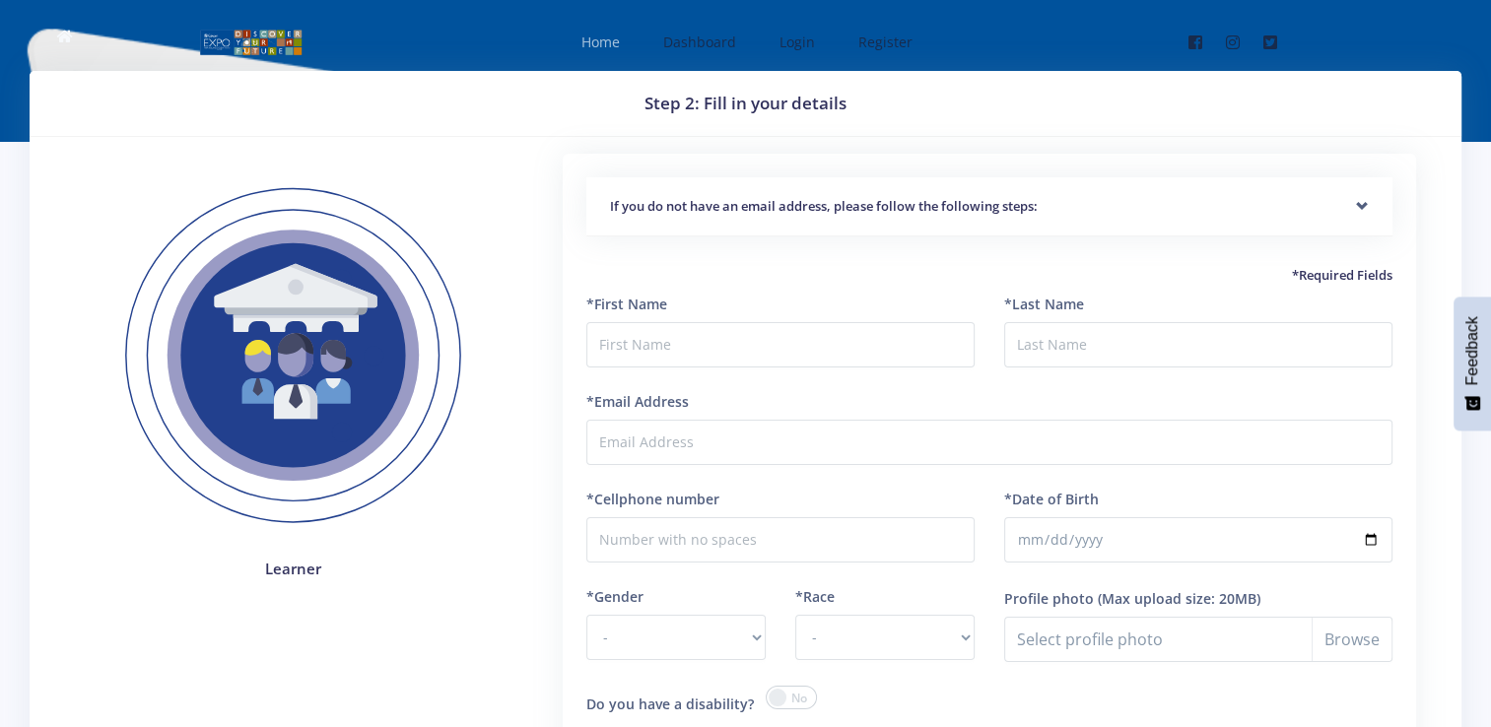
click at [586, 47] on span "Home" at bounding box center [600, 42] width 38 height 19
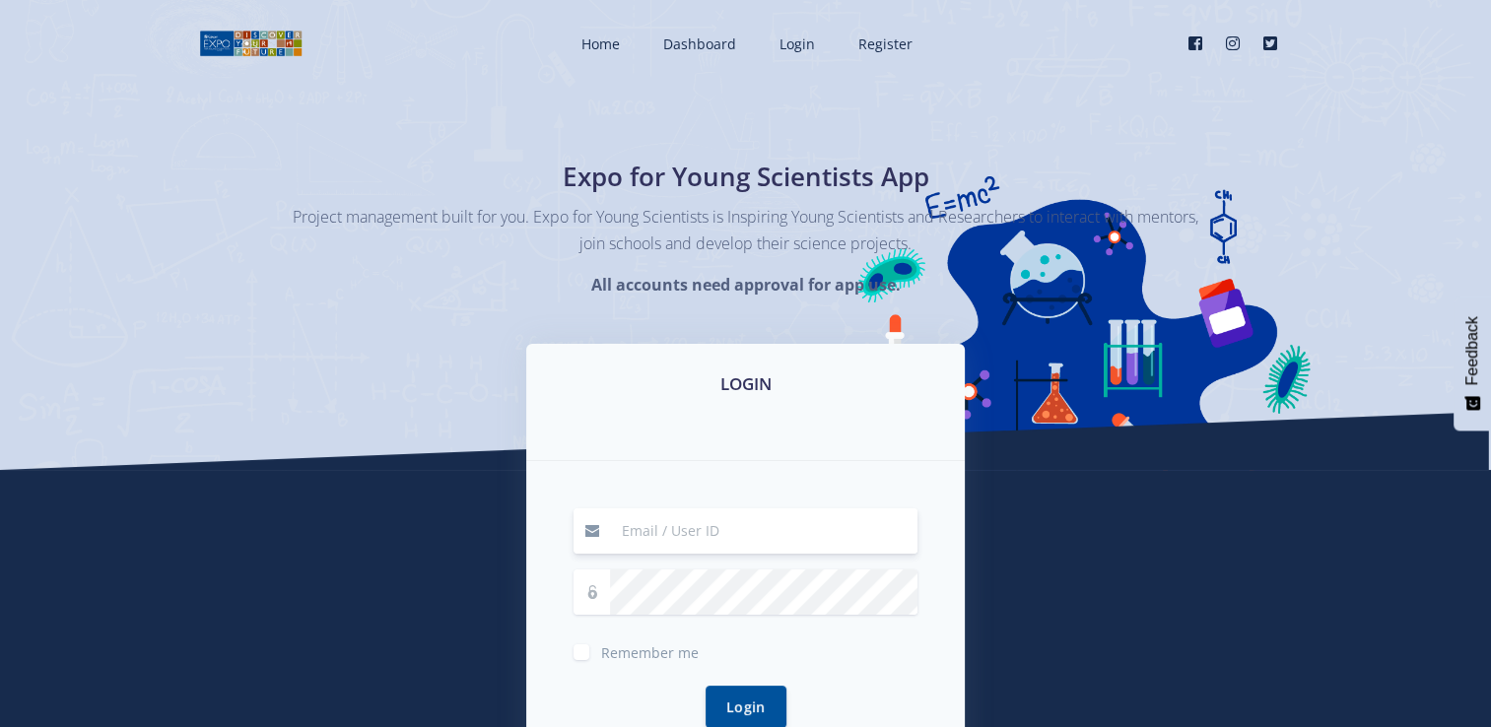
click at [906, 530] on input at bounding box center [763, 531] width 307 height 45
type input "leanonakbinde103@gmail.com"
click at [729, 705] on button "Login" at bounding box center [746, 706] width 81 height 42
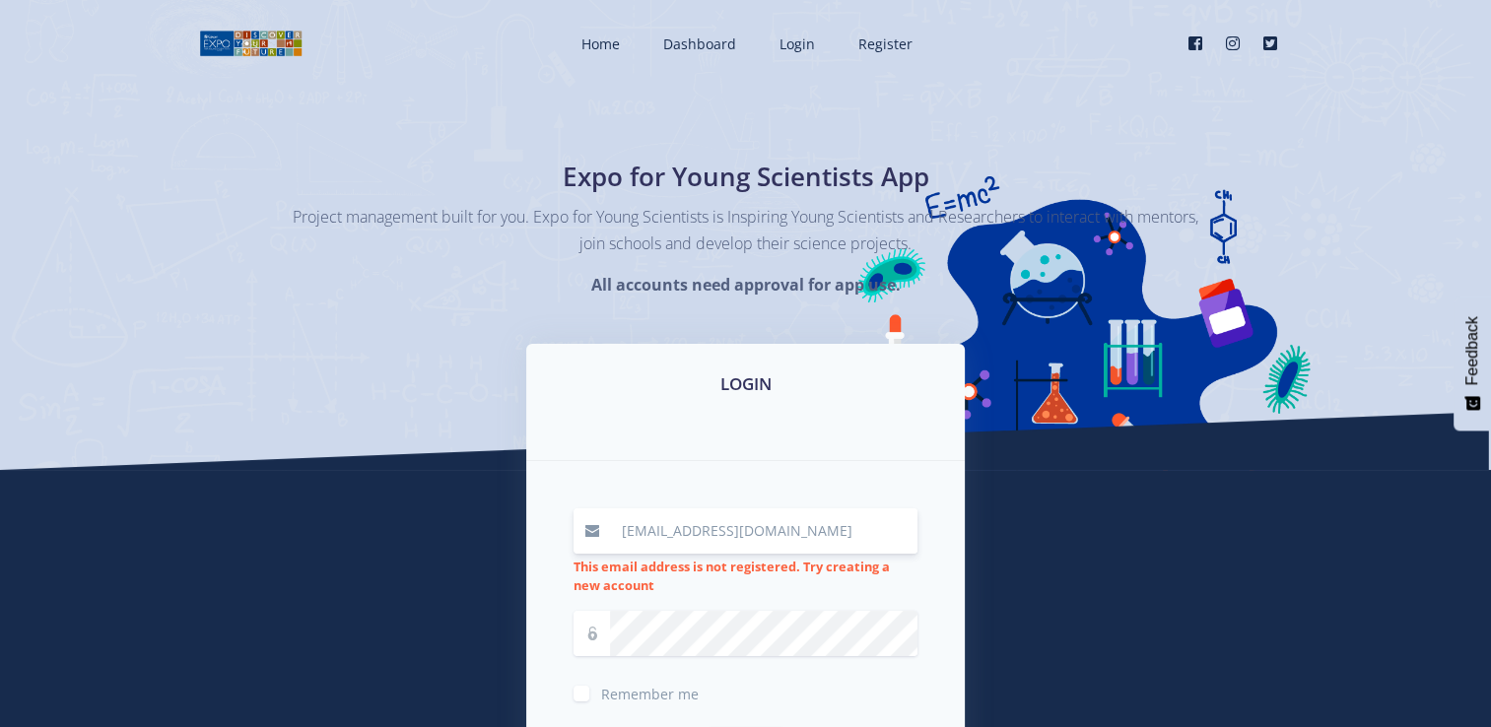
click at [769, 524] on input "leanonakbinde103@gmail.com" at bounding box center [763, 531] width 307 height 45
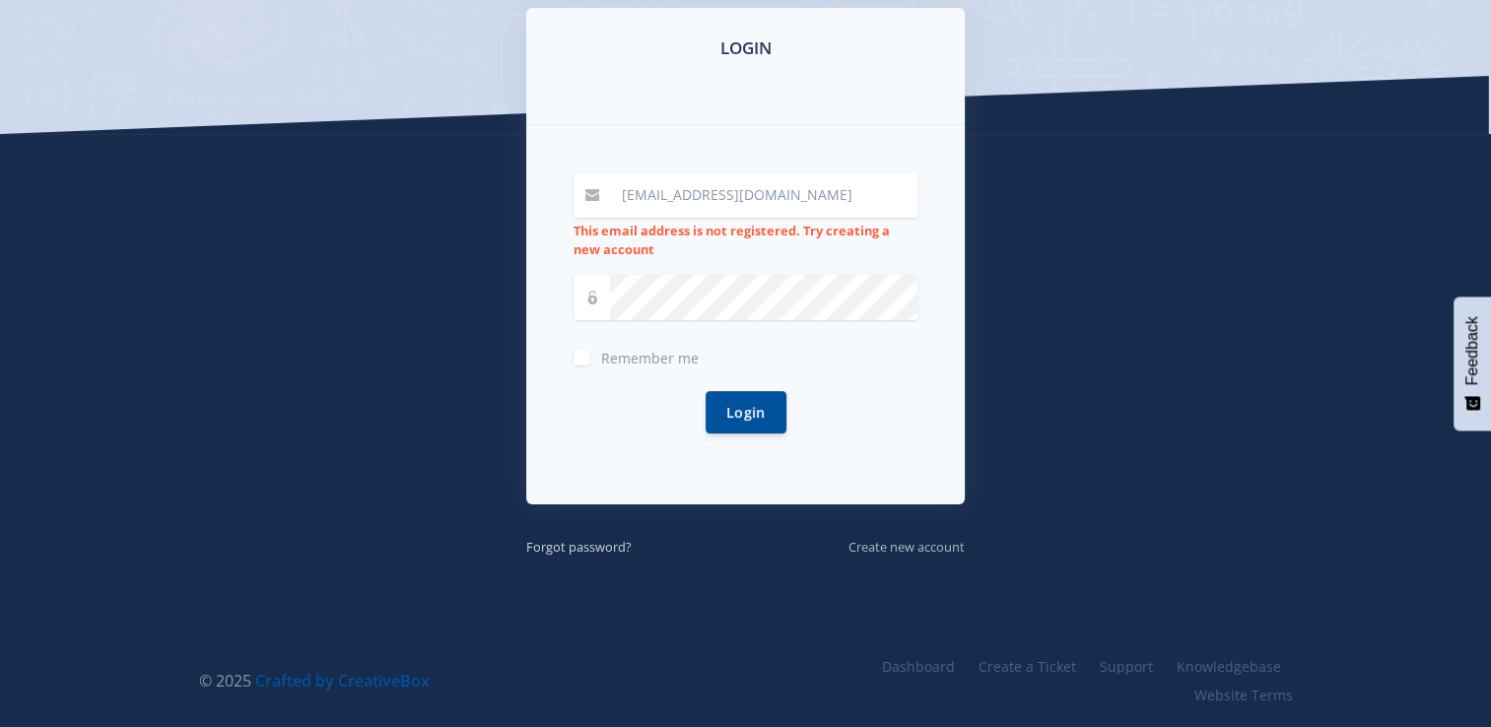
click at [875, 545] on small "Create new account" at bounding box center [907, 547] width 116 height 18
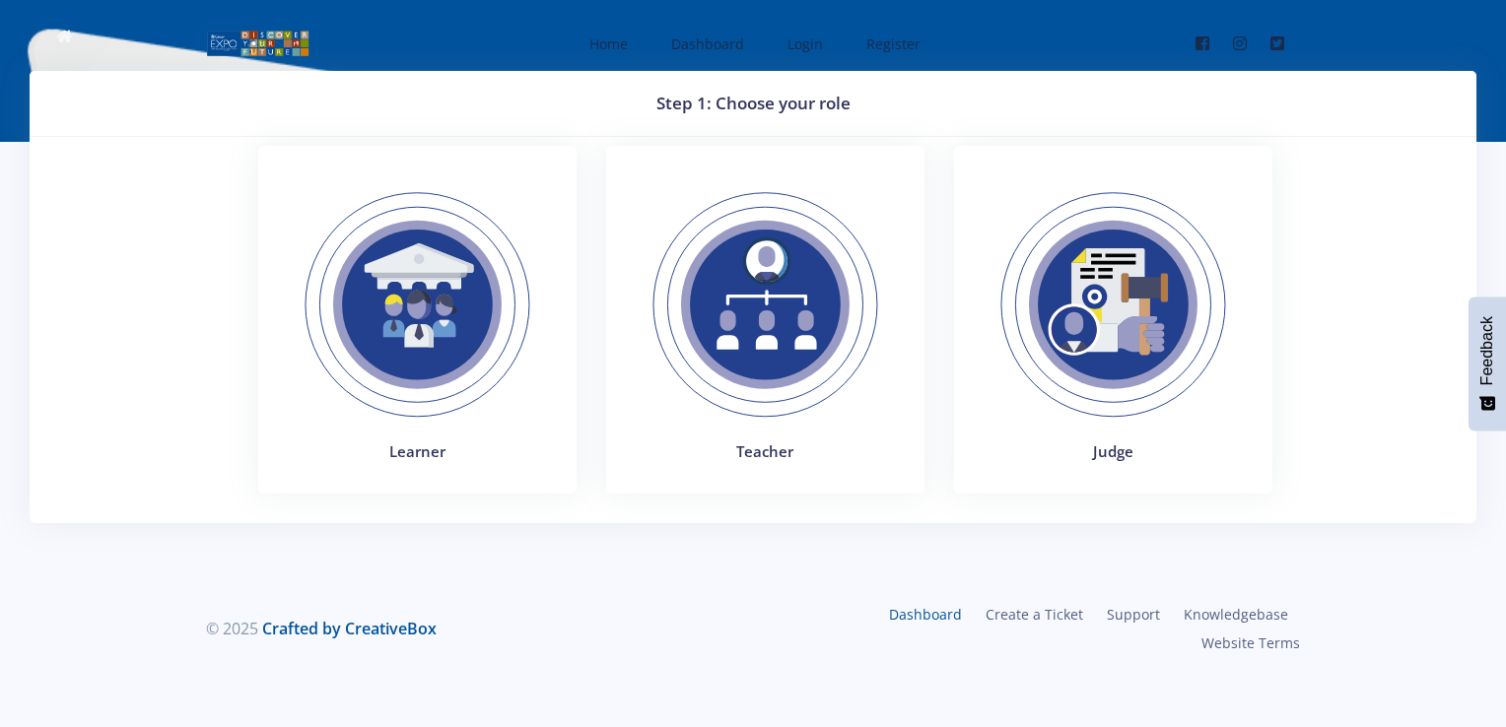
click at [877, 609] on link "Dashboard" at bounding box center [925, 614] width 97 height 29
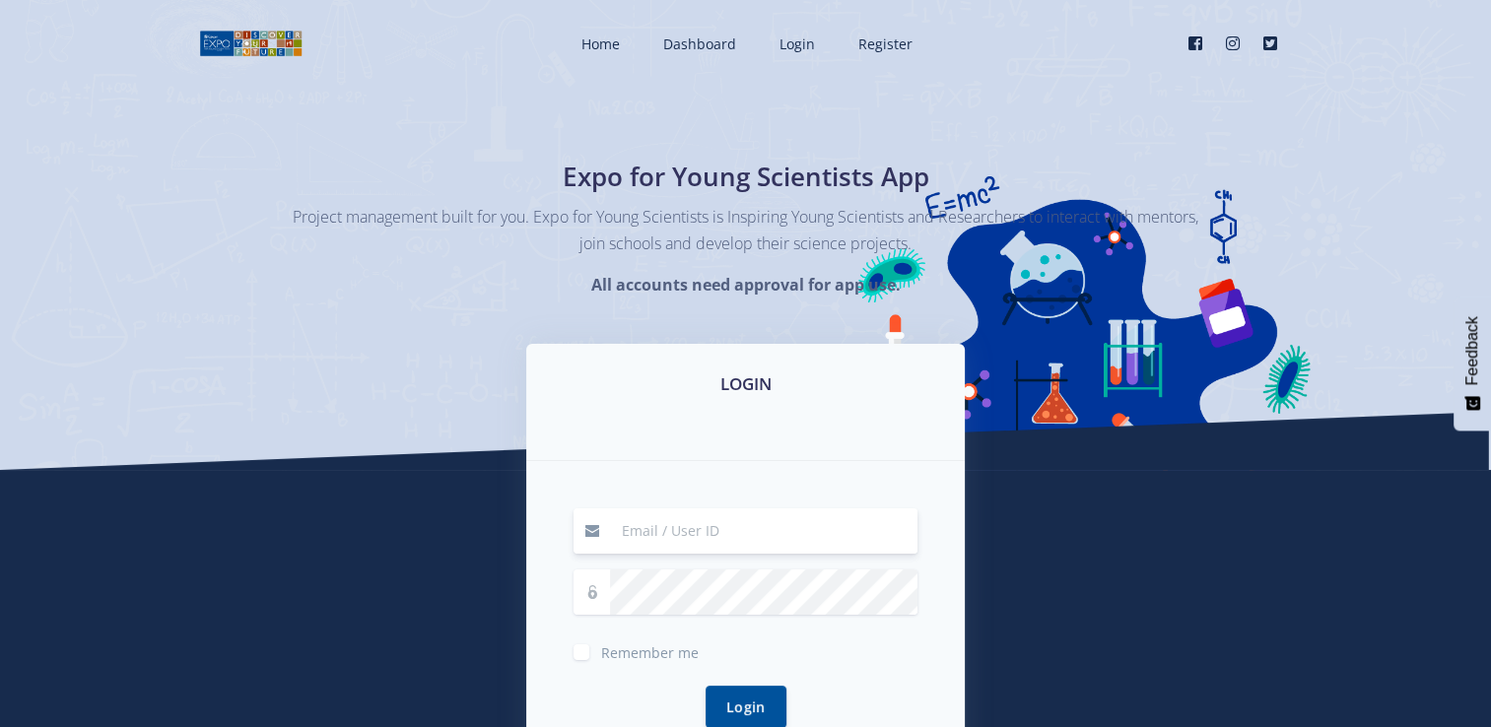
click at [778, 552] on input at bounding box center [763, 531] width 307 height 45
drag, startPoint x: 587, startPoint y: 394, endPoint x: 473, endPoint y: 376, distance: 115.9
click at [473, 376] on div "Home Dashboard Login Register" at bounding box center [745, 450] width 1491 height 900
drag, startPoint x: 473, startPoint y: 376, endPoint x: 512, endPoint y: 514, distance: 144.4
click at [512, 514] on div "LOGIN Remember me Login" at bounding box center [746, 598] width 468 height 509
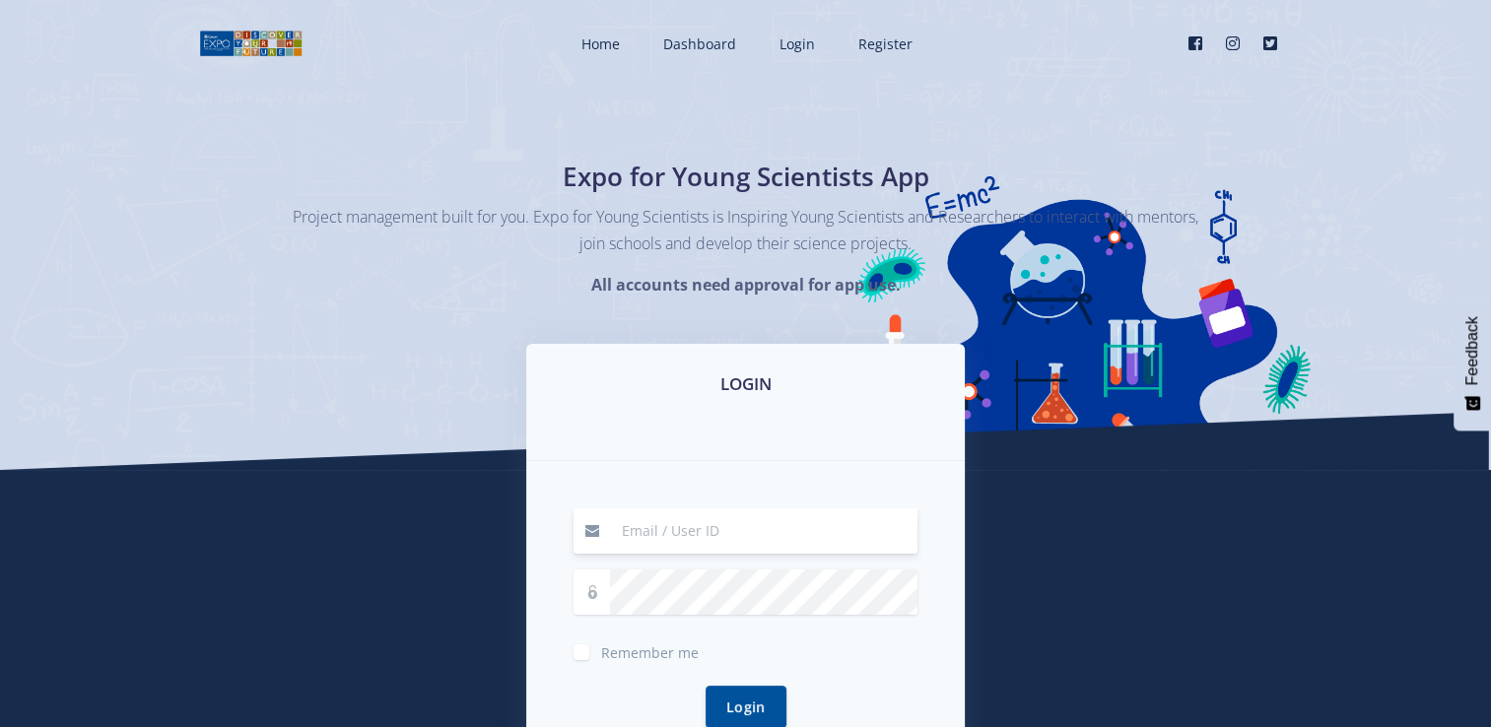
click at [671, 546] on input at bounding box center [763, 531] width 307 height 45
type input "rssc241593@royalschools.co.za"
click at [732, 697] on button "Login" at bounding box center [746, 706] width 81 height 42
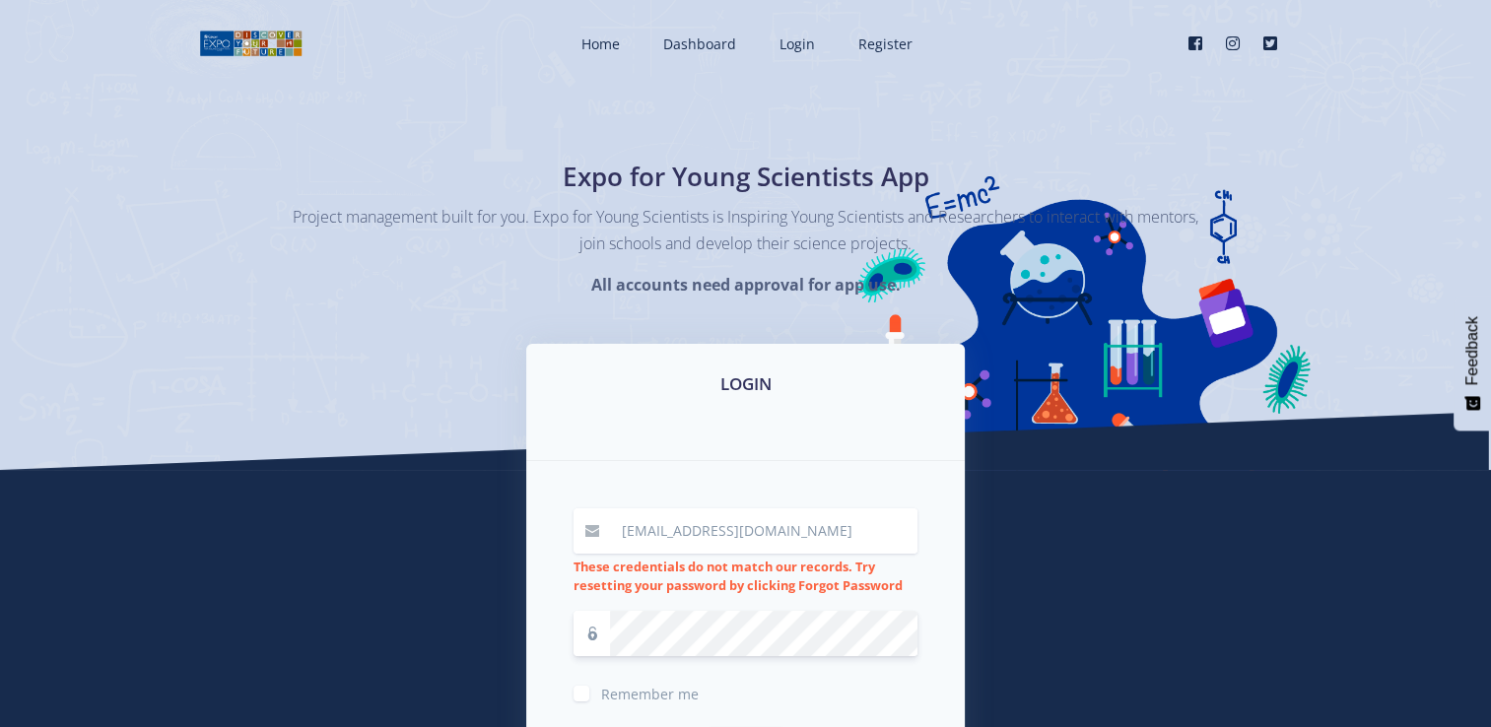
scroll to position [336, 0]
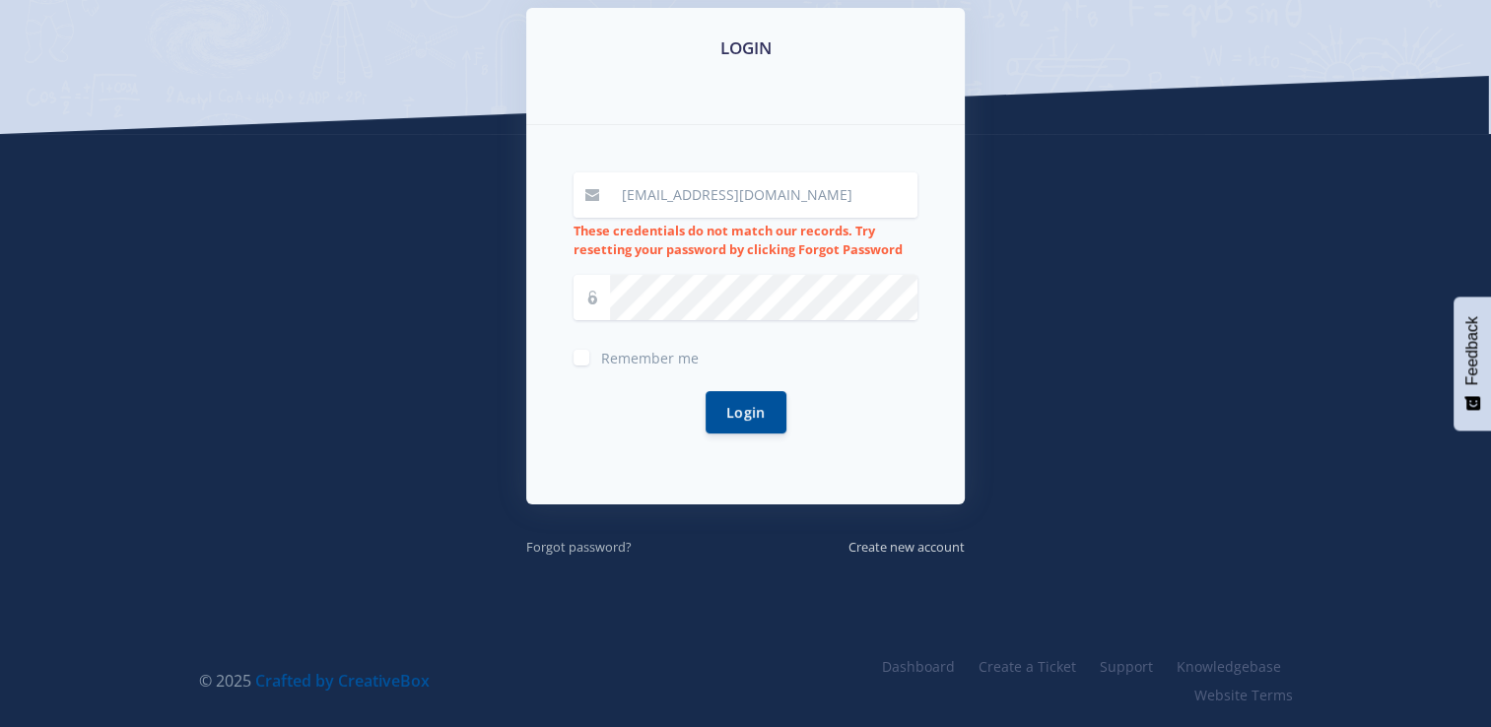
click at [573, 546] on small "Forgot password?" at bounding box center [578, 547] width 105 height 18
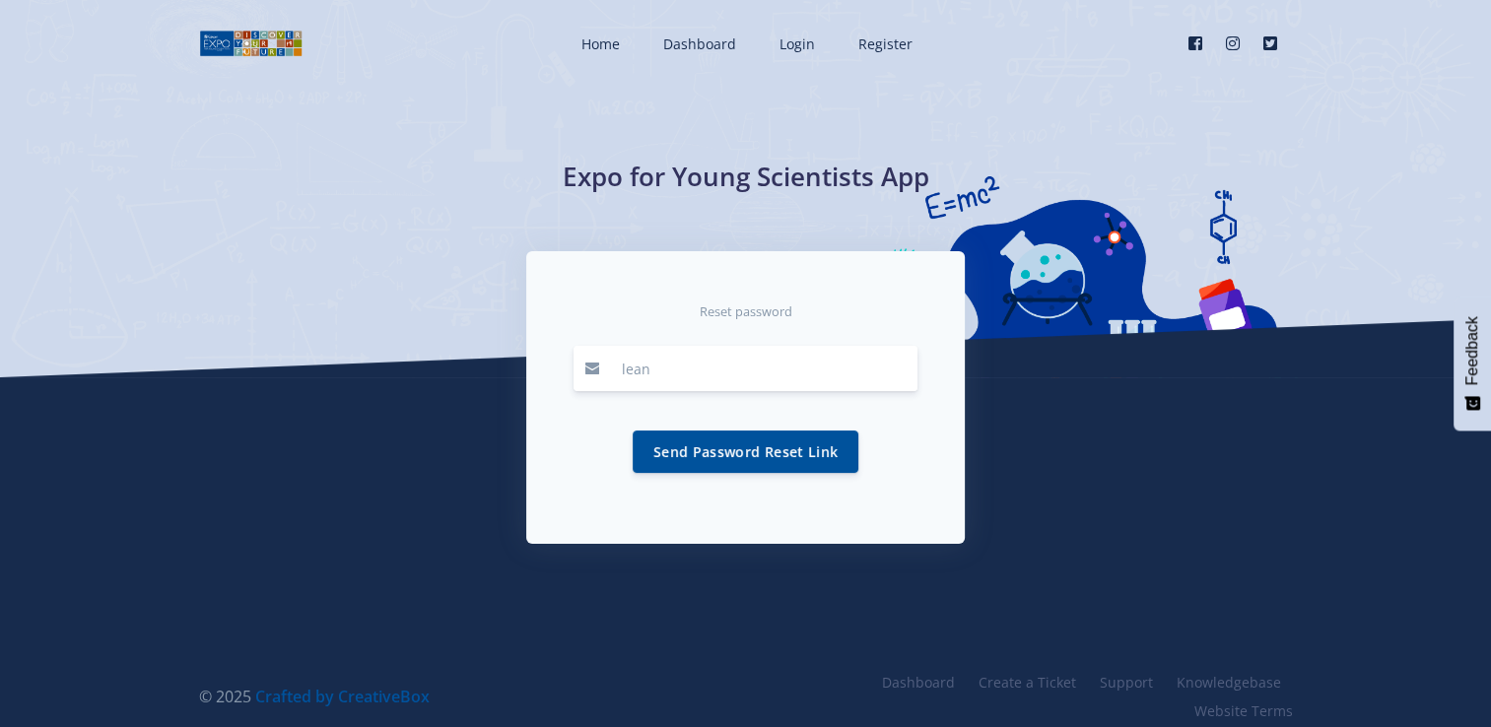
type input "lean"
drag, startPoint x: 732, startPoint y: 343, endPoint x: 732, endPoint y: 361, distance: 17.7
click at [732, 361] on div "Reset password lean Send Password Reset Link" at bounding box center [745, 397] width 439 height 293
